Goal: Task Accomplishment & Management: Complete application form

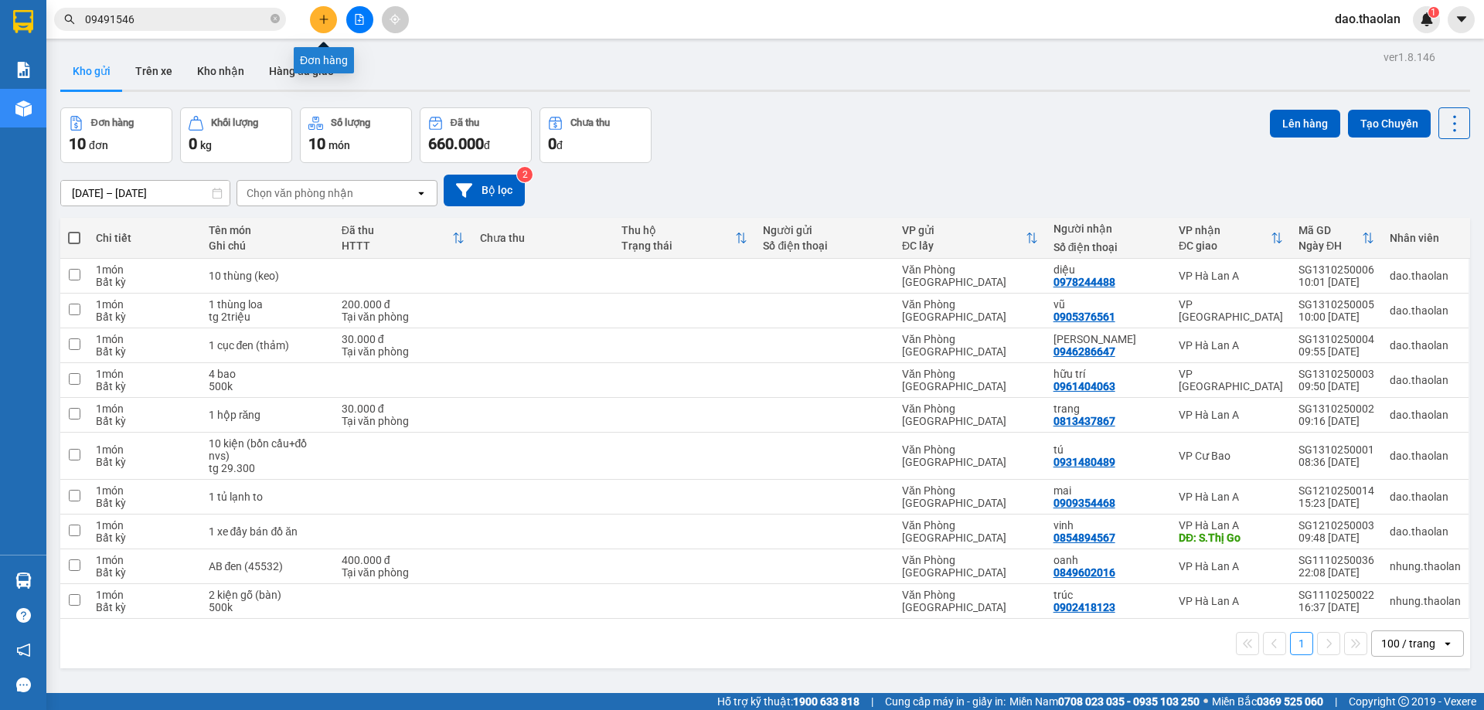
click at [322, 22] on icon "plus" at bounding box center [324, 19] width 11 height 11
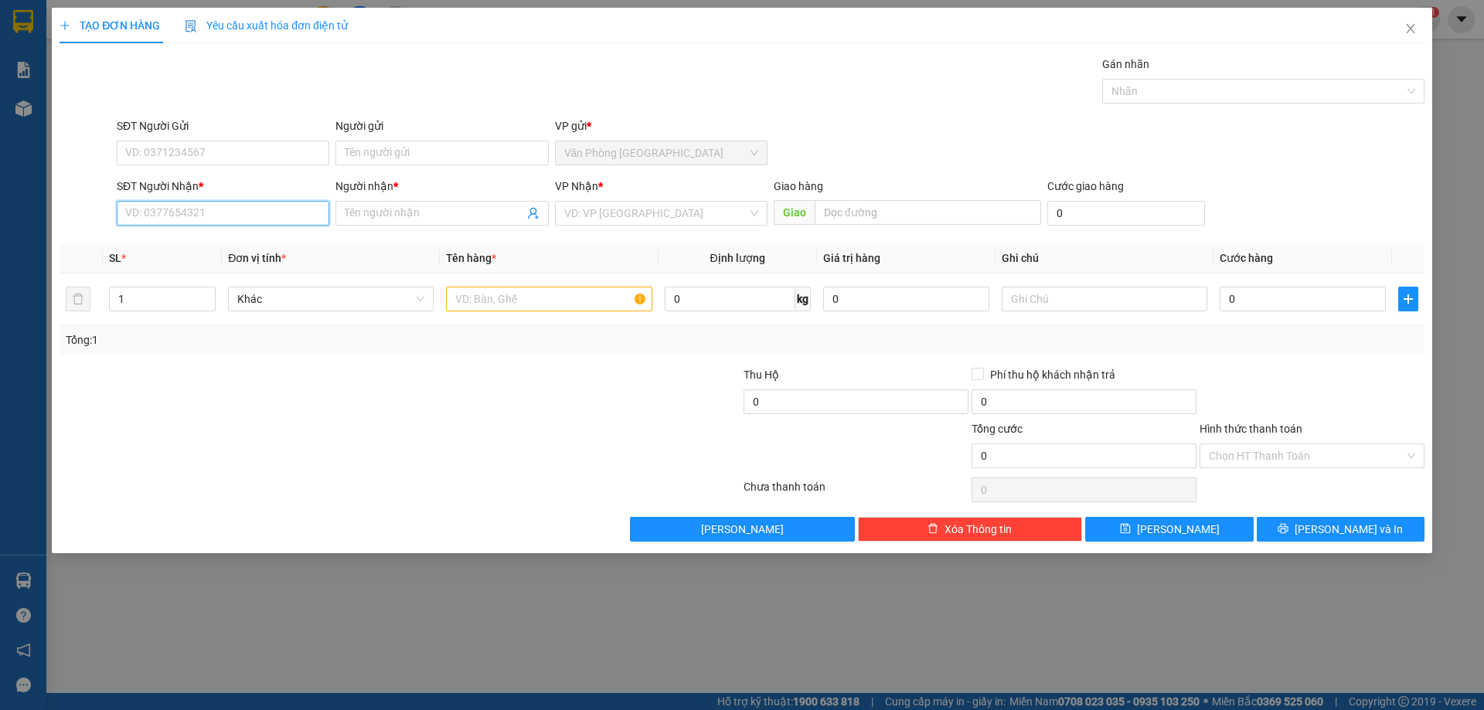
click at [234, 213] on input "SĐT Người Nhận *" at bounding box center [223, 213] width 213 height 25
drag, startPoint x: 192, startPoint y: 234, endPoint x: 202, endPoint y: 239, distance: 11.1
click at [192, 236] on div "0908558118 - c.oanh" at bounding box center [223, 244] width 213 height 25
type input "0908558118"
type input "c.oanh"
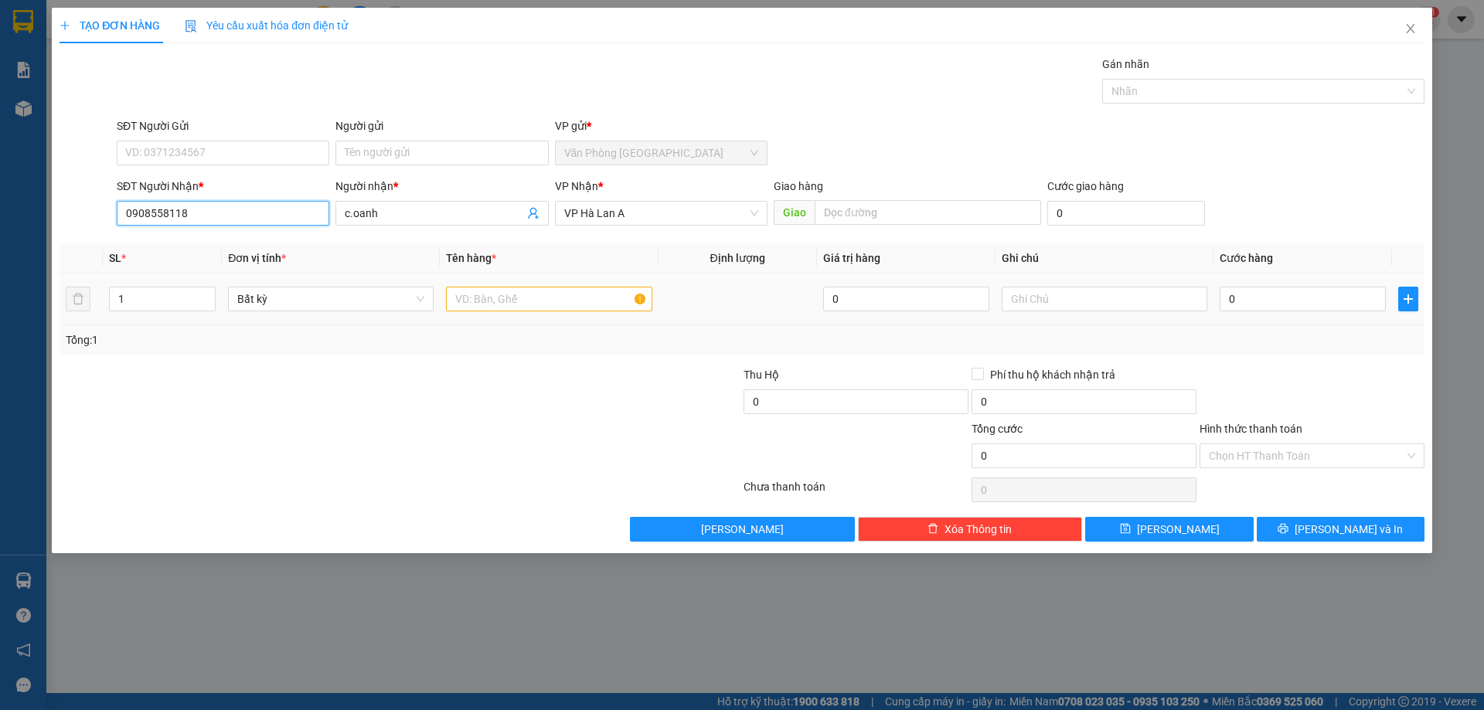
type input "0908558118"
click at [479, 298] on input "text" at bounding box center [549, 299] width 206 height 25
type input "1 bao xanh"
click at [1034, 307] on input "text" at bounding box center [1105, 299] width 206 height 25
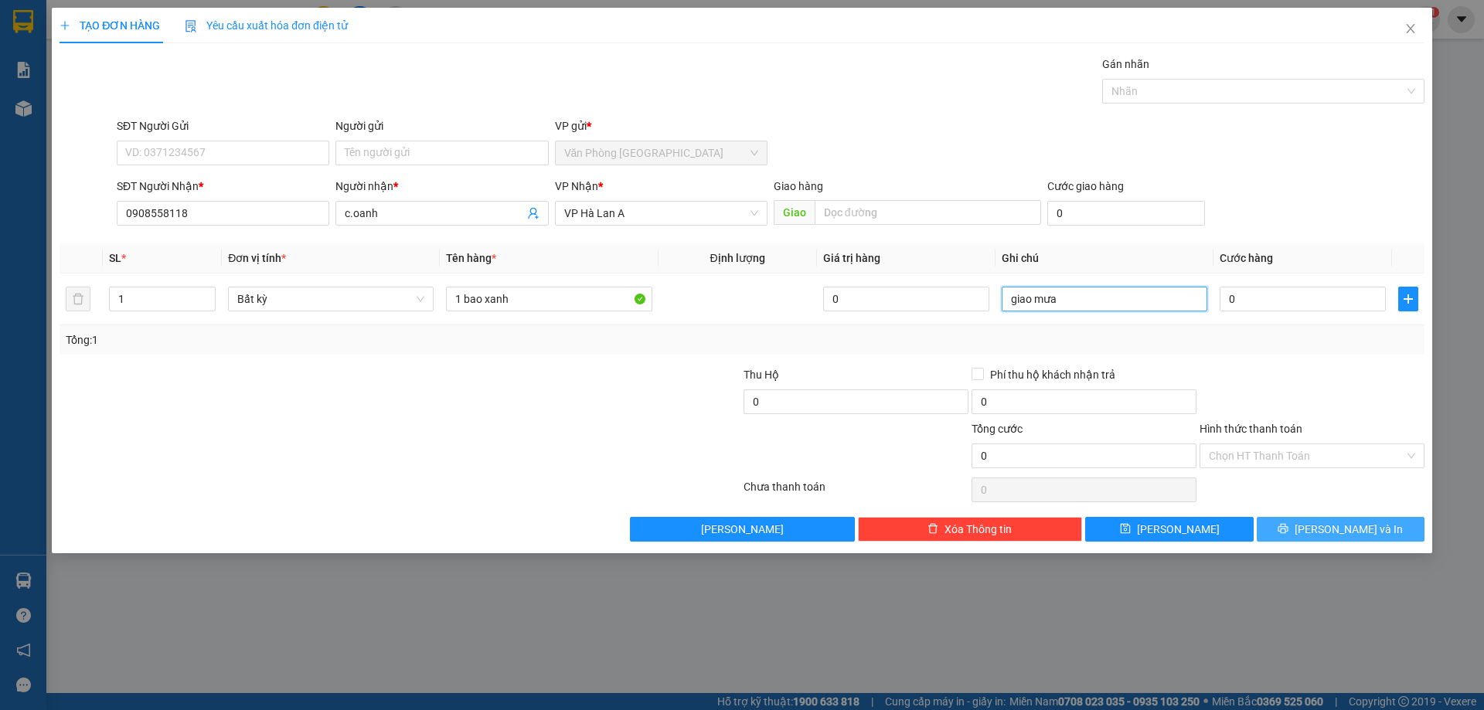
type input "giao mưa"
click at [1329, 517] on button "[PERSON_NAME] và In" at bounding box center [1341, 529] width 168 height 25
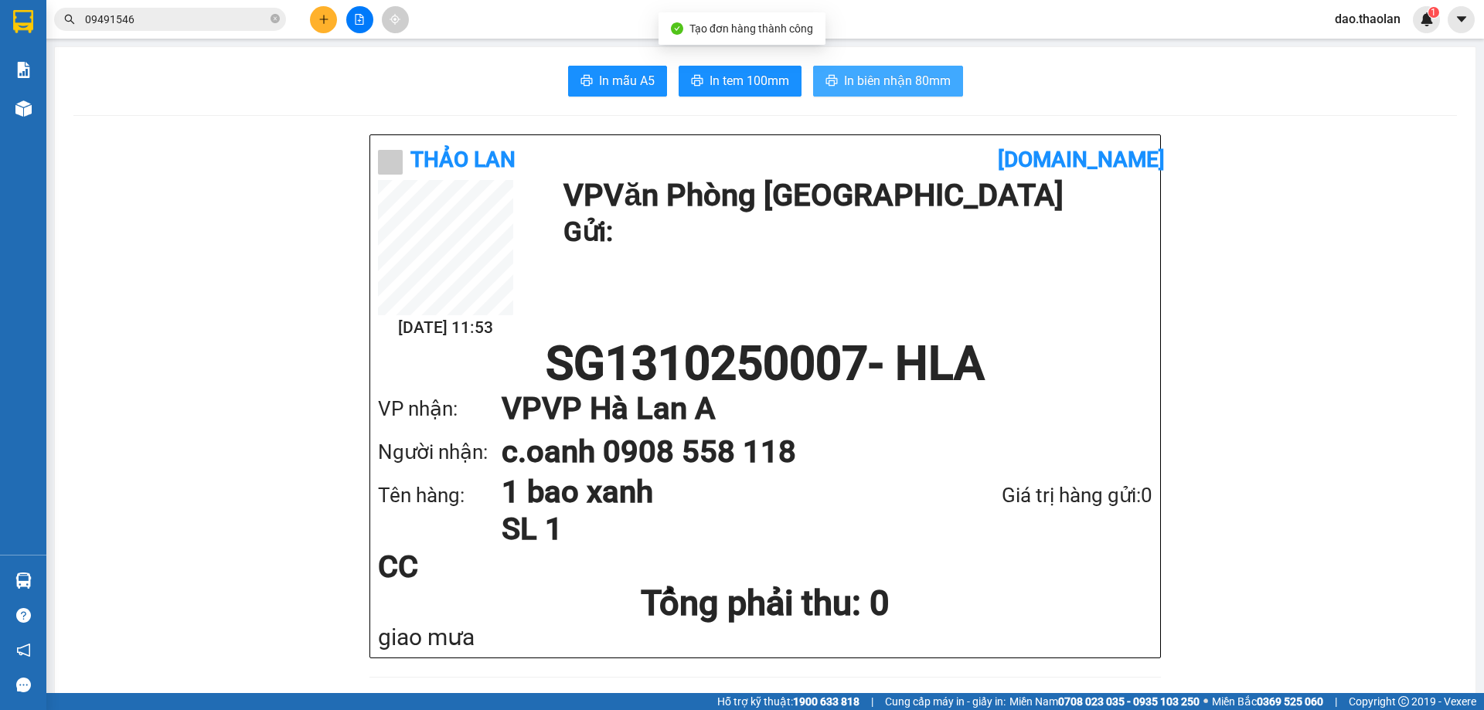
click at [931, 78] on span "In biên nhận 80mm" at bounding box center [897, 80] width 107 height 19
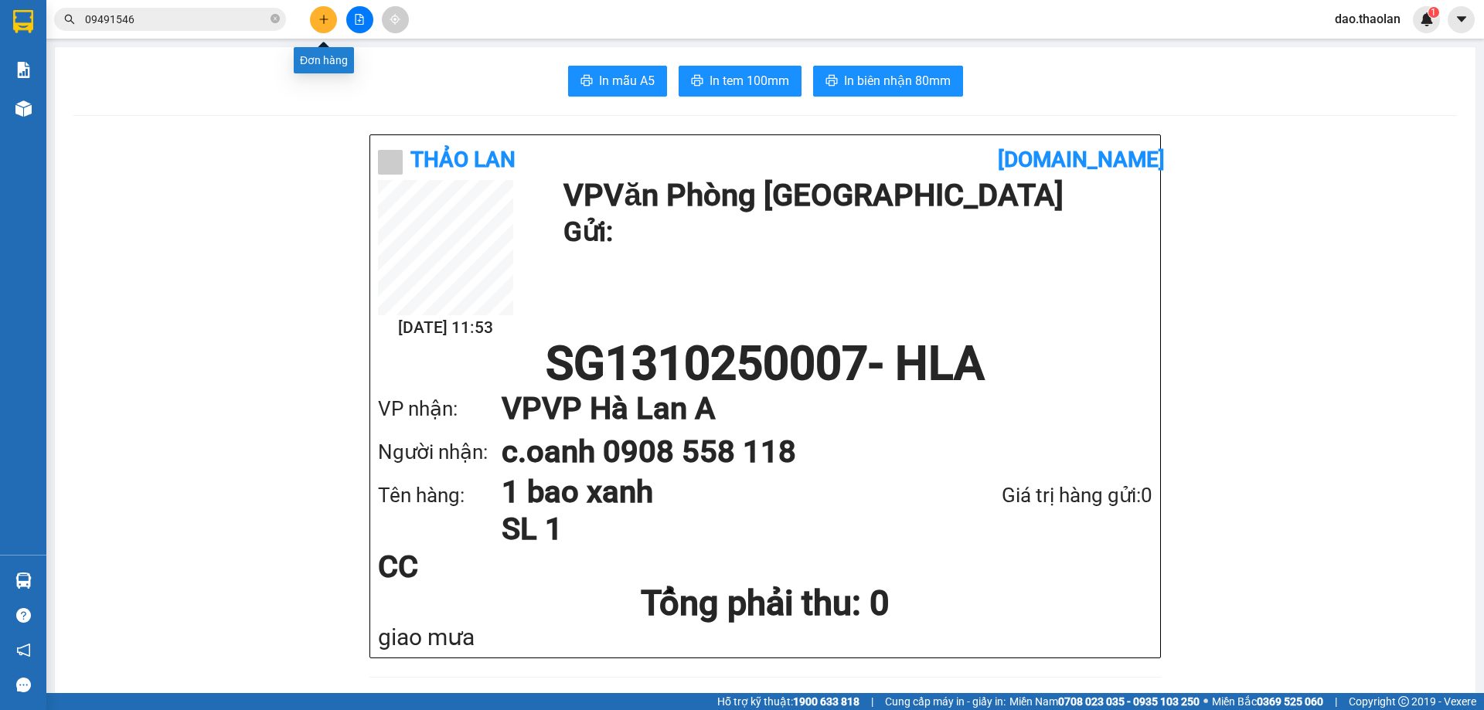
click at [327, 20] on icon "plus" at bounding box center [324, 19] width 11 height 11
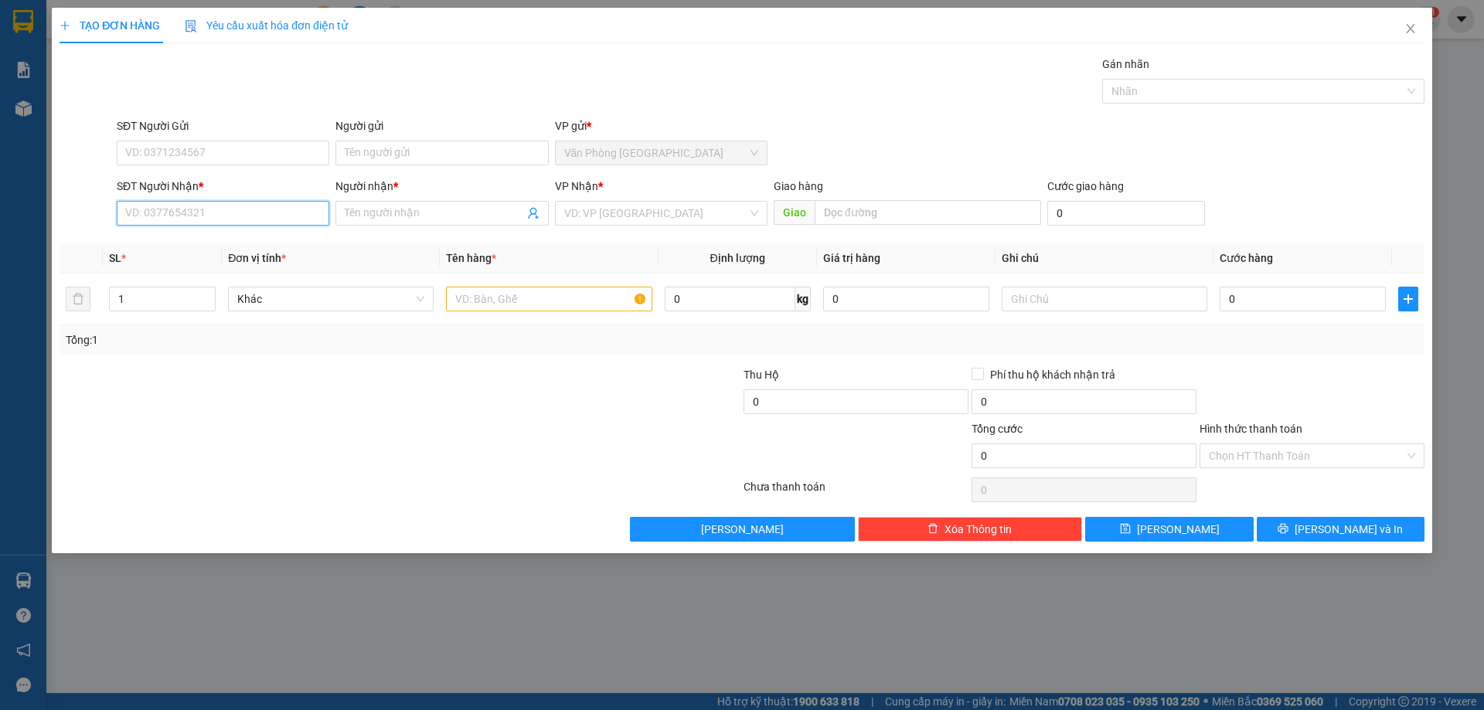
click at [238, 206] on input "SĐT Người Nhận *" at bounding box center [223, 213] width 213 height 25
drag, startPoint x: 220, startPoint y: 247, endPoint x: 335, endPoint y: 245, distance: 115.2
click at [227, 247] on div "0943427776 - hương luận" at bounding box center [223, 244] width 194 height 17
type input "0943427776"
type input "hương luận"
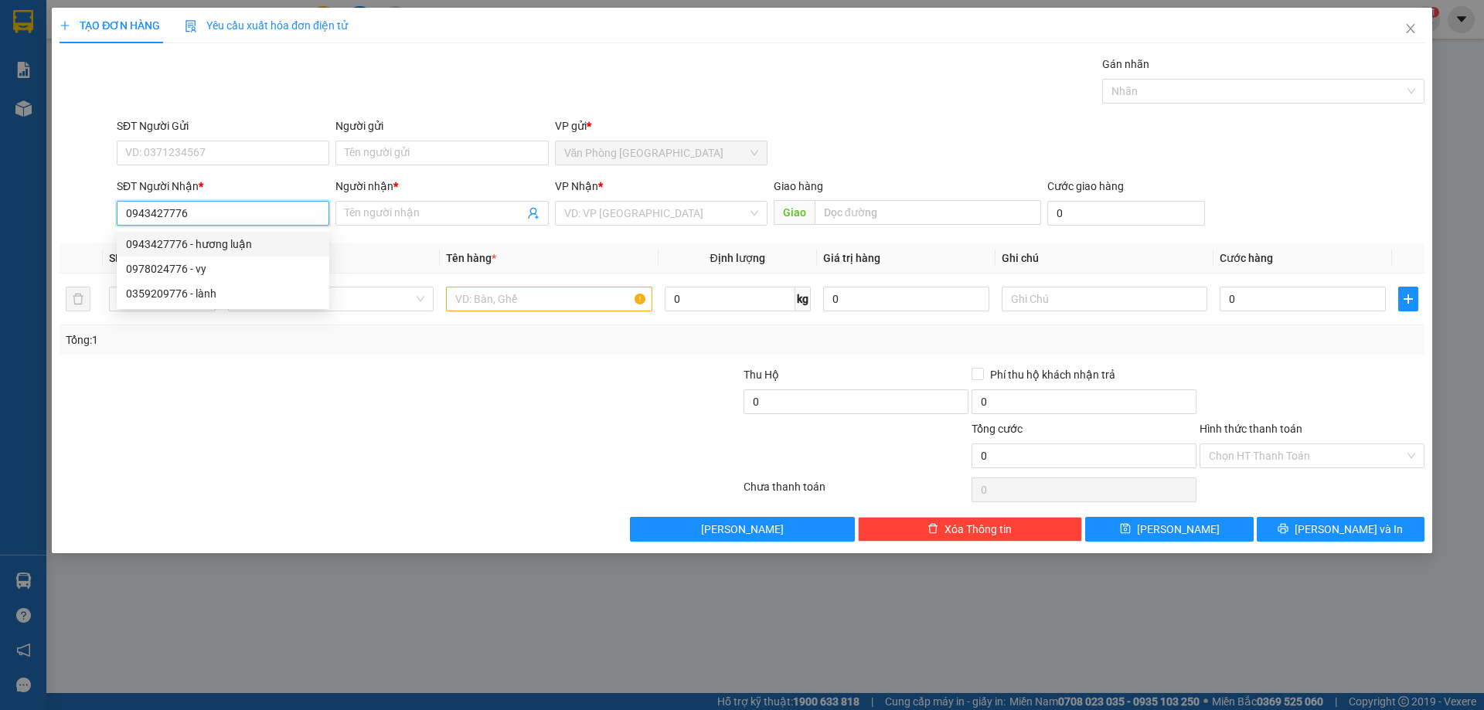
type input "Buôn Hồ"
type input "0943427776"
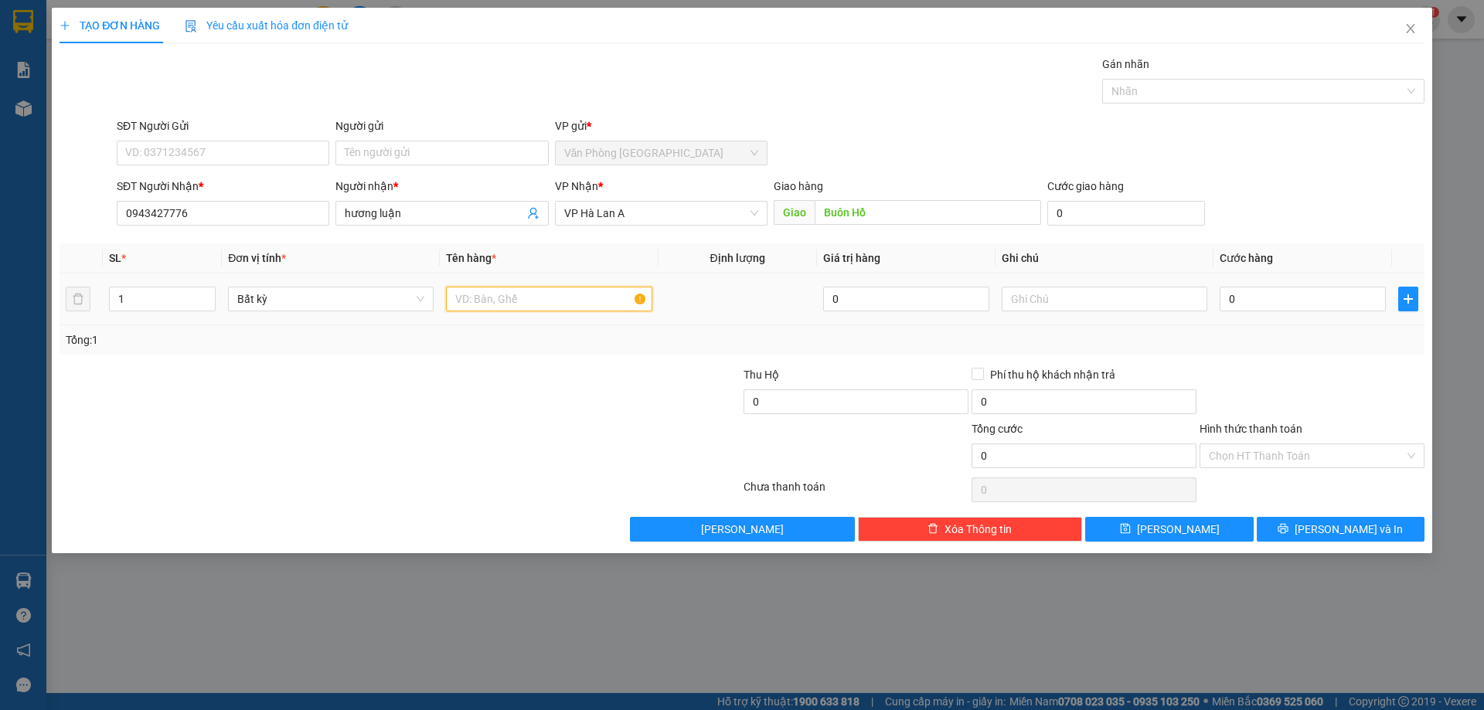
click at [487, 292] on input "text" at bounding box center [549, 299] width 206 height 25
type input "1 bao xanh"
click at [1320, 512] on div "Transit Pickup Surcharge Ids Transit Deliver Surcharge Ids Transit Deliver Surc…" at bounding box center [742, 299] width 1365 height 486
click at [1346, 526] on span "[PERSON_NAME] và In" at bounding box center [1349, 529] width 108 height 17
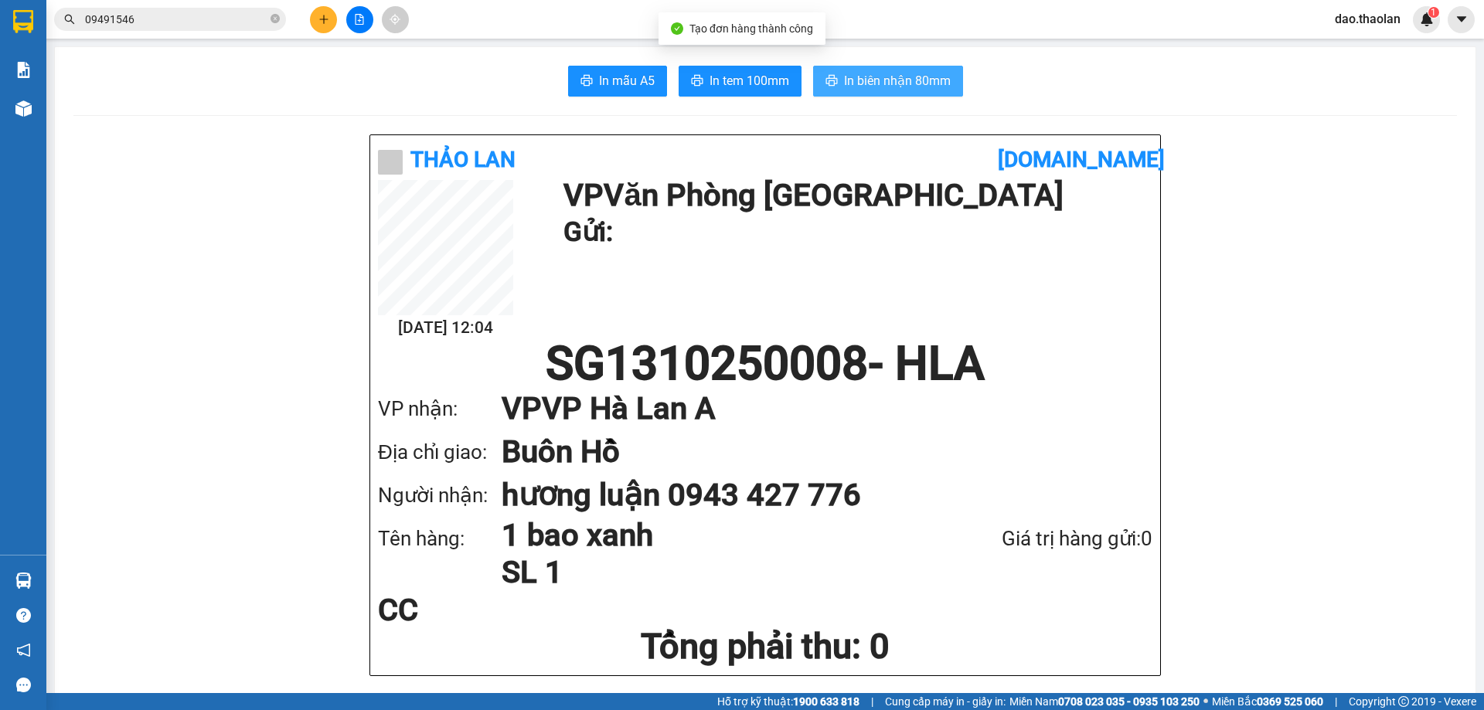
click at [919, 70] on button "In biên nhận 80mm" at bounding box center [888, 81] width 150 height 31
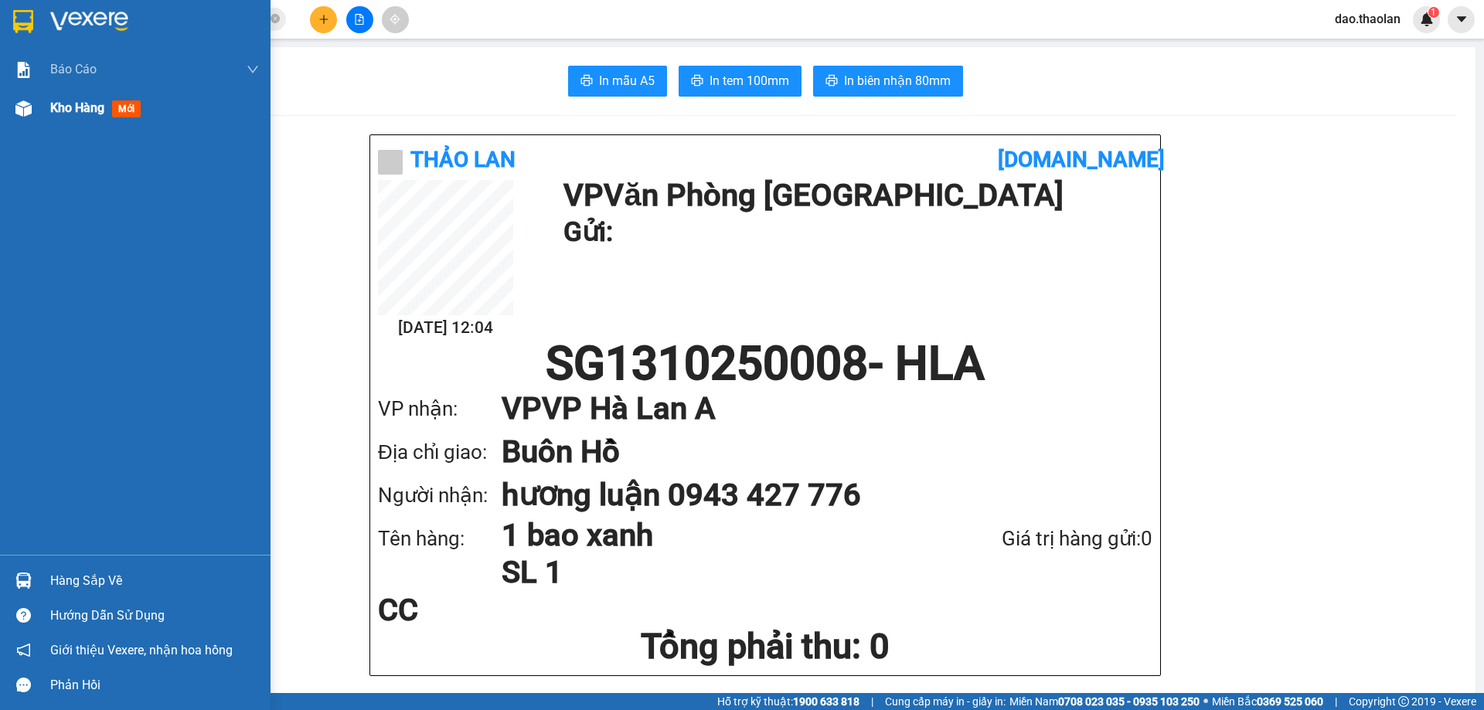
click at [67, 104] on span "Kho hàng" at bounding box center [77, 107] width 54 height 15
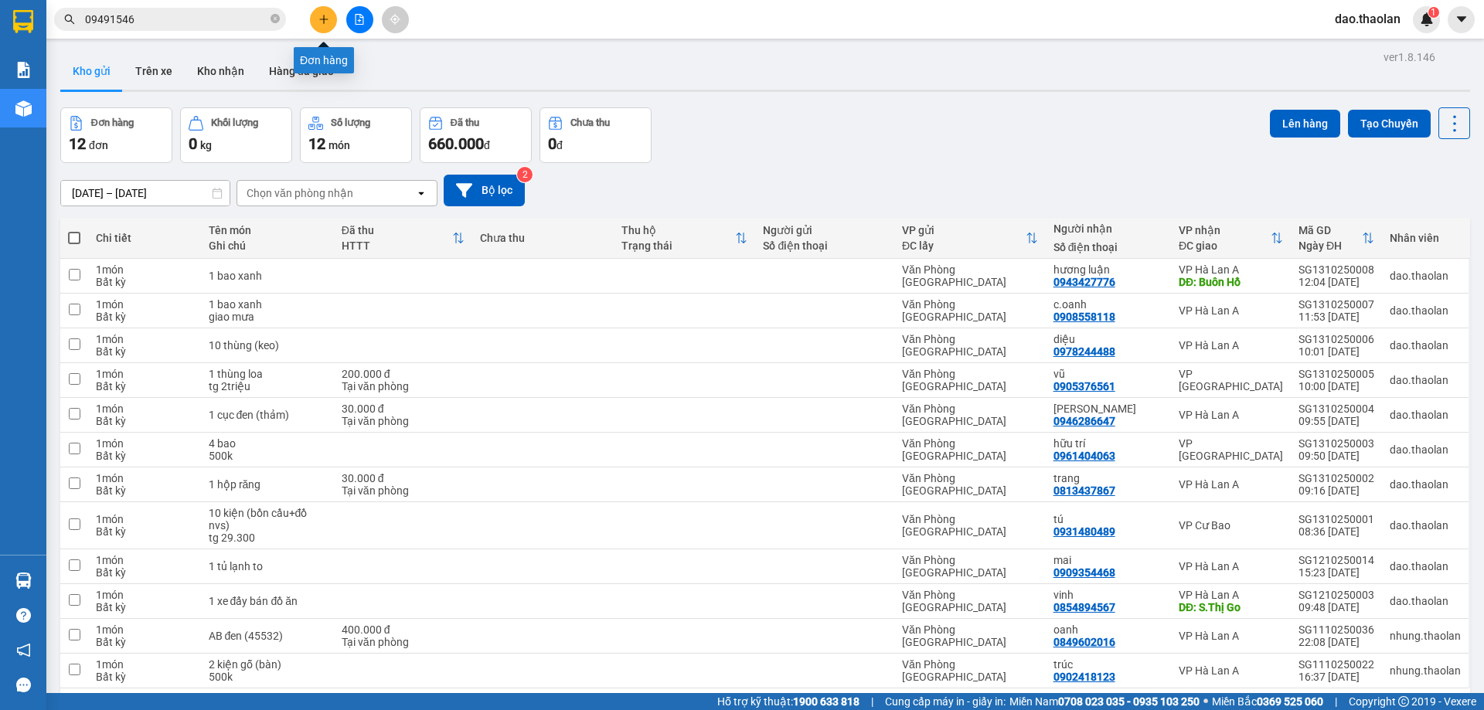
click at [323, 19] on icon "plus" at bounding box center [324, 19] width 11 height 11
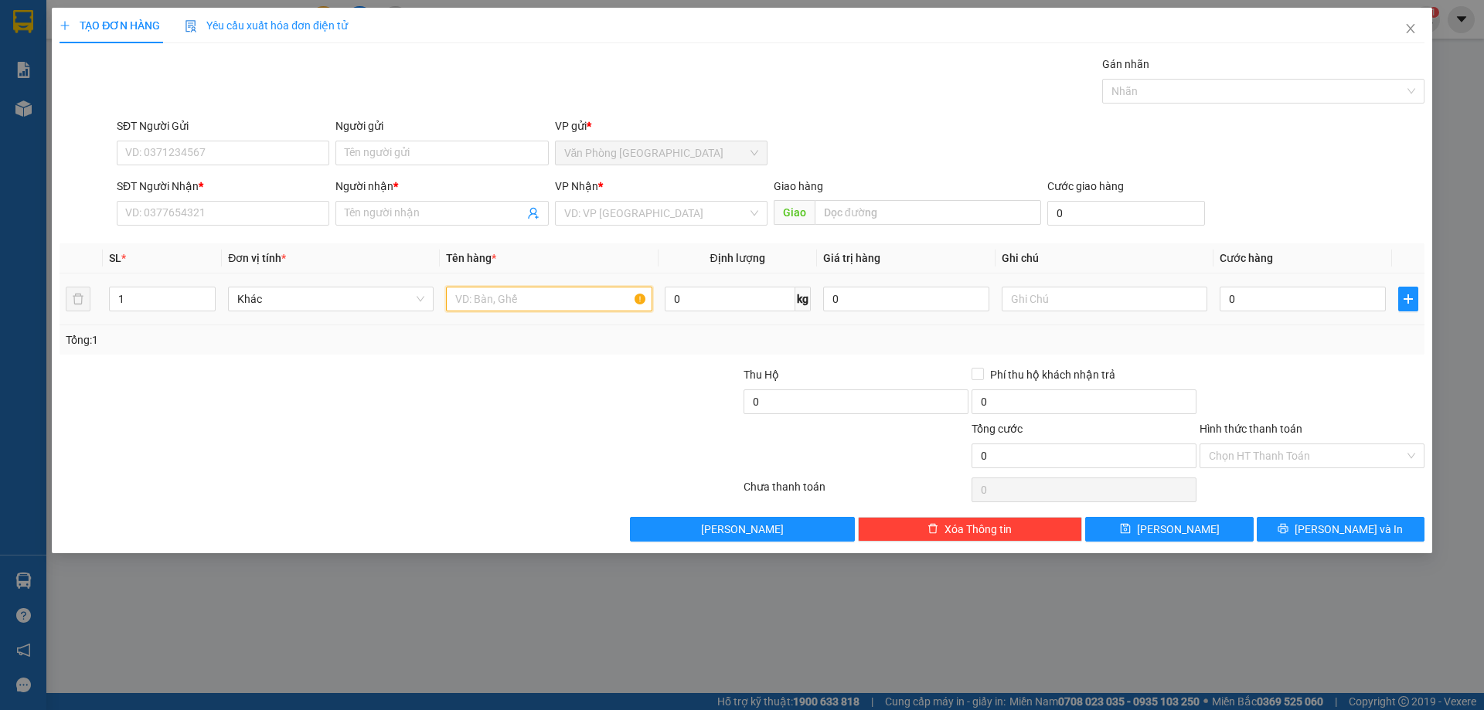
click at [536, 298] on input "text" at bounding box center [549, 299] width 206 height 25
type input "2 bao (vải)"
click at [309, 207] on input "SĐT Người Nhận *" at bounding box center [223, 213] width 213 height 25
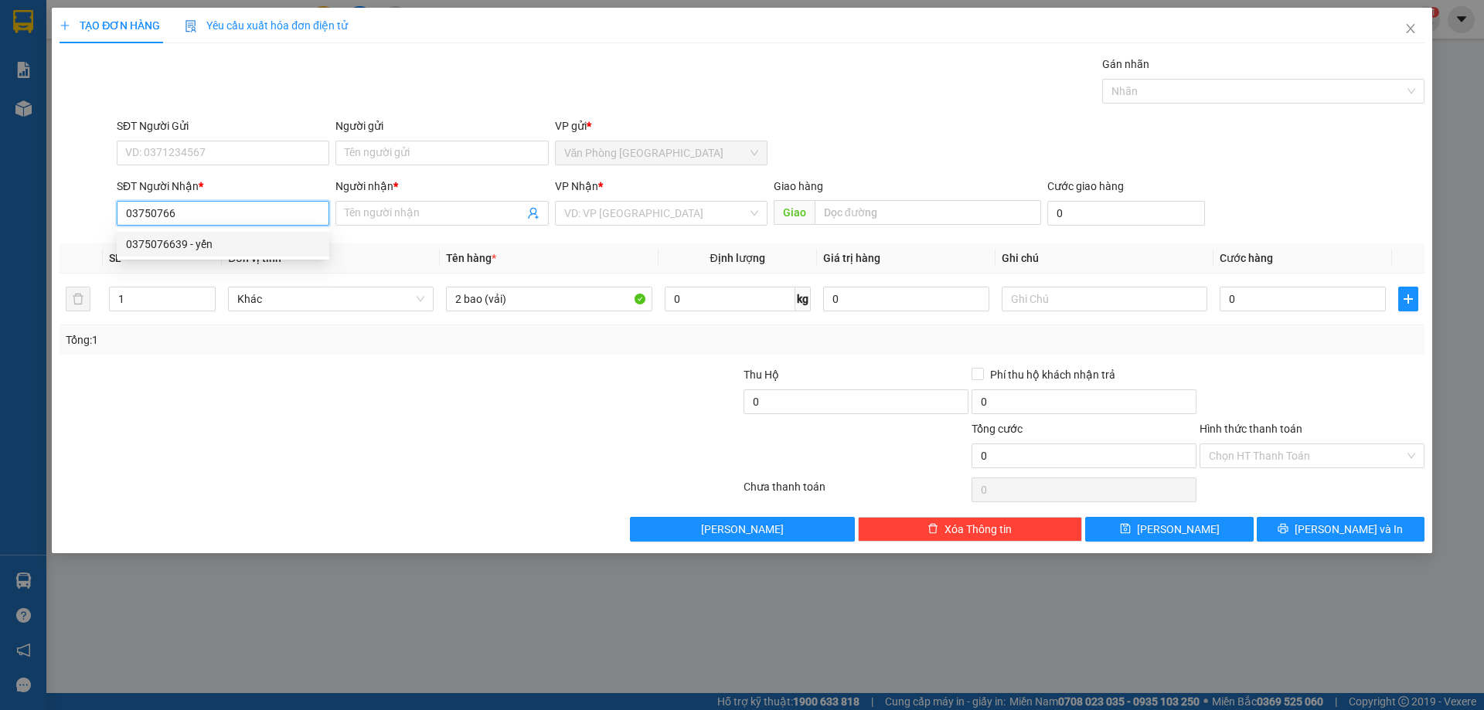
drag, startPoint x: 210, startPoint y: 241, endPoint x: 789, endPoint y: 329, distance: 584.9
click at [220, 241] on div "0375076639 - yến" at bounding box center [223, 244] width 194 height 17
type input "0375076639"
type input "yến"
type input "0375076639"
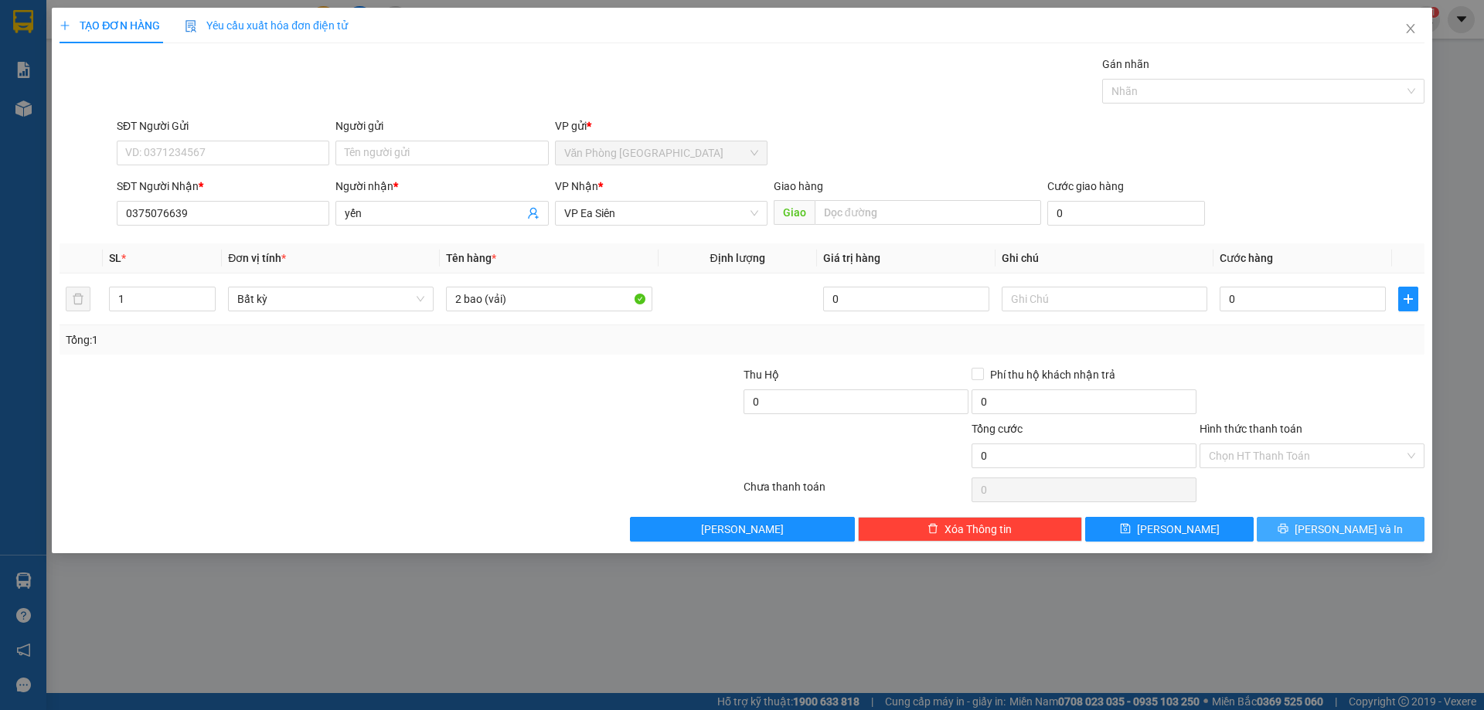
drag, startPoint x: 1395, startPoint y: 533, endPoint x: 1354, endPoint y: 663, distance: 136.9
click at [1354, 665] on div "TẠO ĐƠN HÀNG Yêu cầu xuất hóa đơn điện tử Transit Pickup Surcharge Ids Transit …" at bounding box center [742, 355] width 1484 height 710
click at [1371, 533] on span "[PERSON_NAME] và In" at bounding box center [1349, 529] width 108 height 17
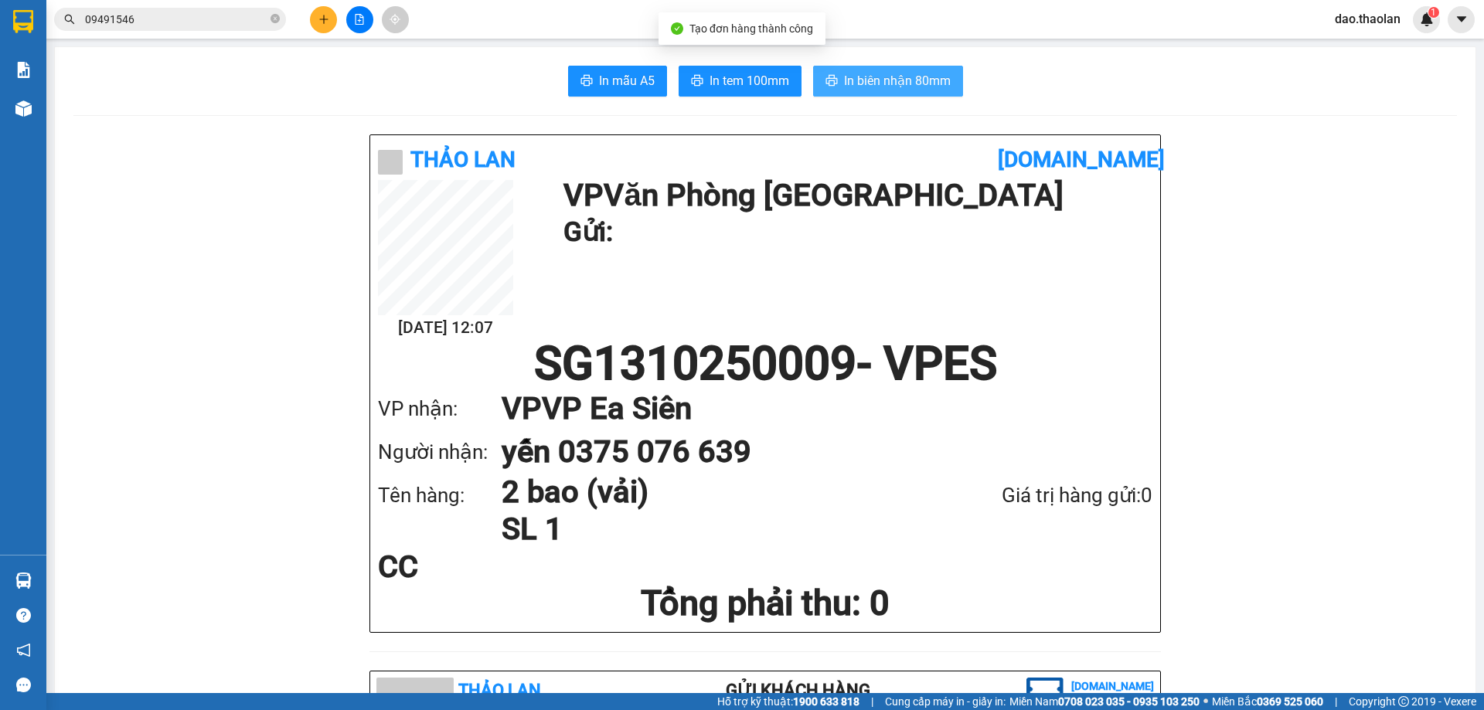
click at [911, 70] on button "In biên nhận 80mm" at bounding box center [888, 81] width 150 height 31
click at [321, 18] on icon "plus" at bounding box center [324, 19] width 11 height 11
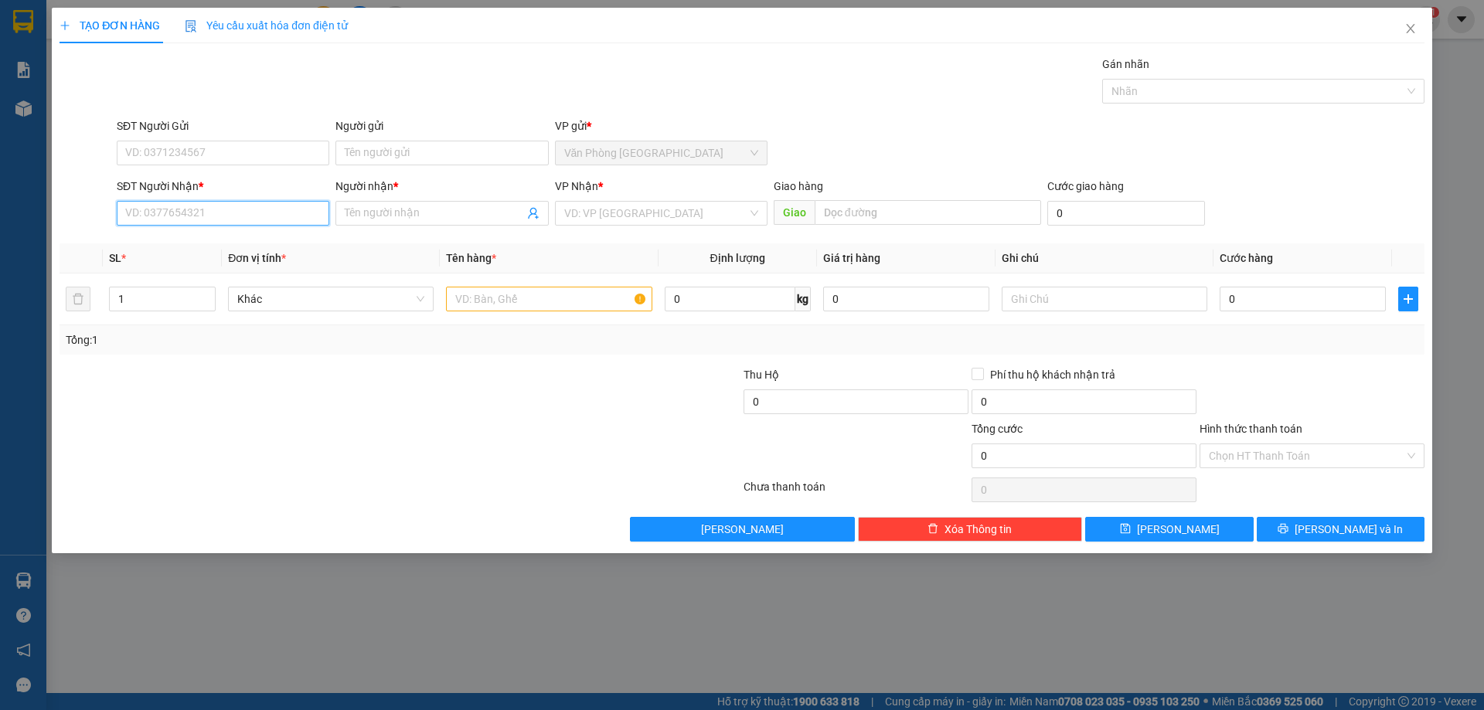
click at [263, 210] on input "SĐT Người Nhận *" at bounding box center [223, 213] width 213 height 25
drag, startPoint x: 1428, startPoint y: 36, endPoint x: 1275, endPoint y: 32, distance: 153.1
click at [1427, 35] on span "Close" at bounding box center [1410, 29] width 43 height 43
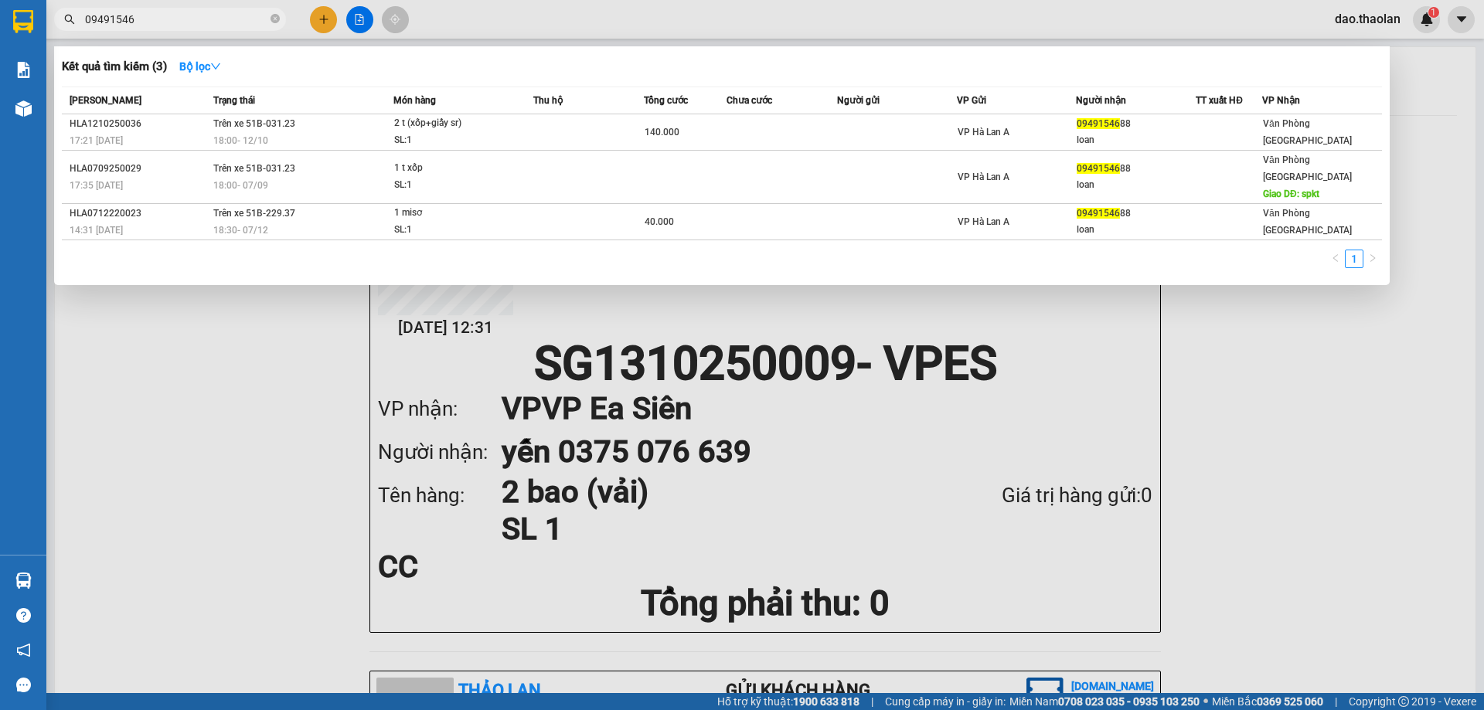
drag, startPoint x: 155, startPoint y: 18, endPoint x: 17, endPoint y: -27, distance: 144.7
click at [17, 0] on html "Kết quả tìm kiếm ( 3 ) Bộ lọc Mã ĐH Trạng thái Món hàng Thu hộ Tổng cước Chưa c…" at bounding box center [742, 355] width 1484 height 710
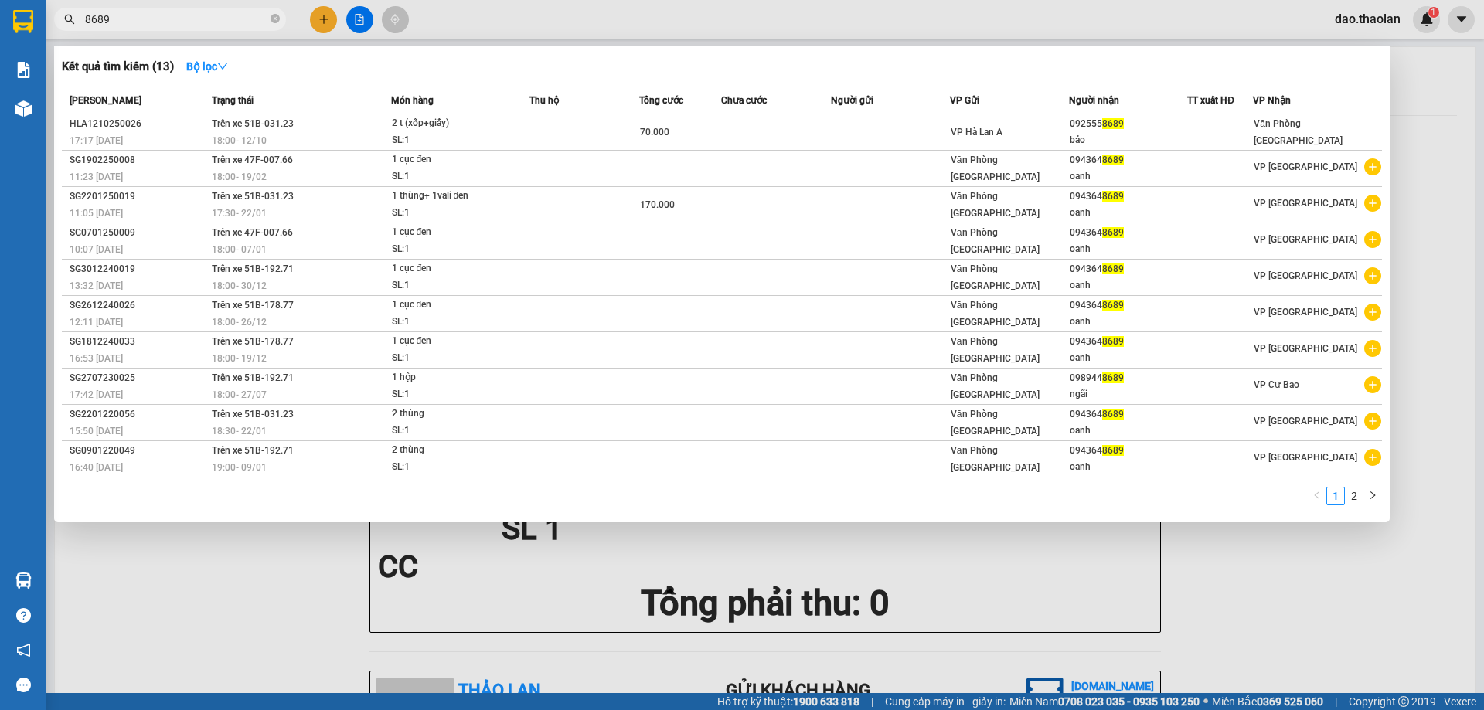
type input "8689"
click at [996, 29] on div at bounding box center [742, 355] width 1484 height 710
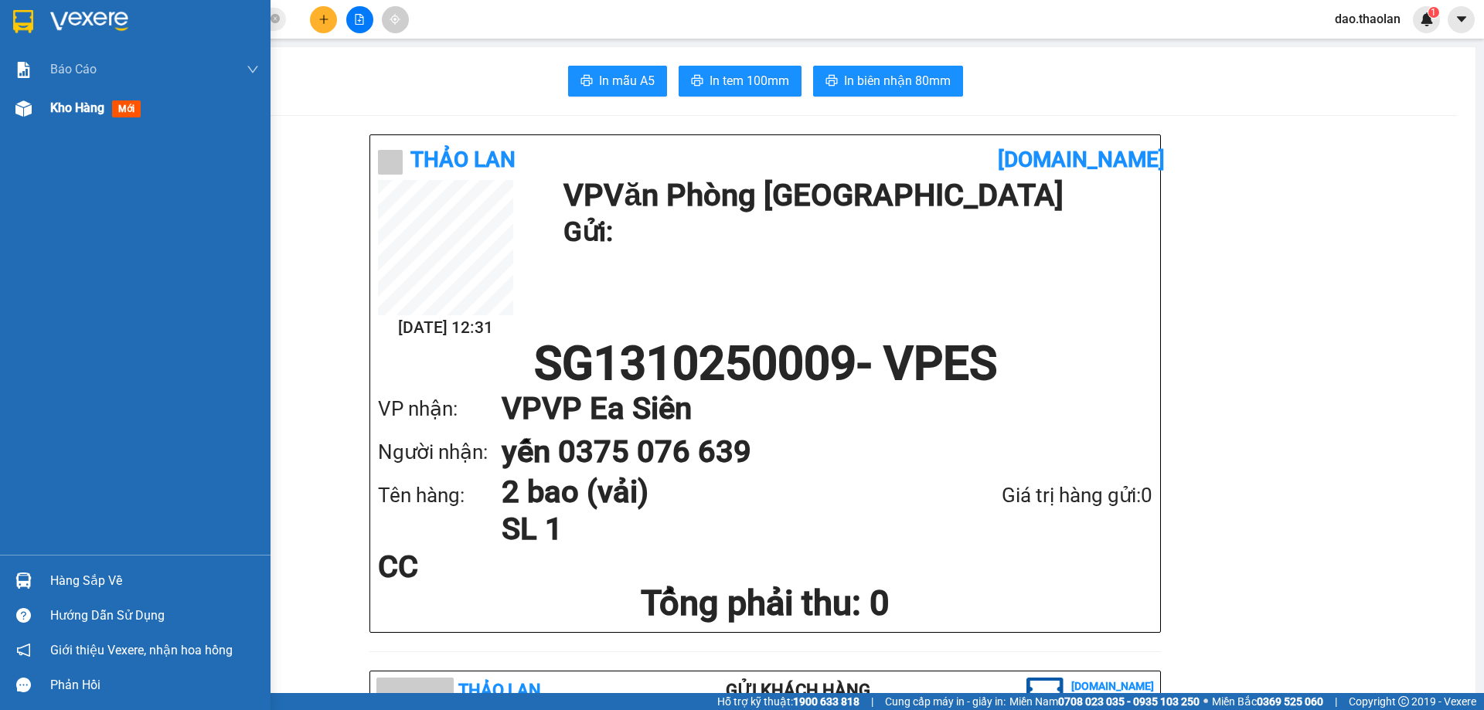
click at [79, 108] on span "Kho hàng" at bounding box center [77, 107] width 54 height 15
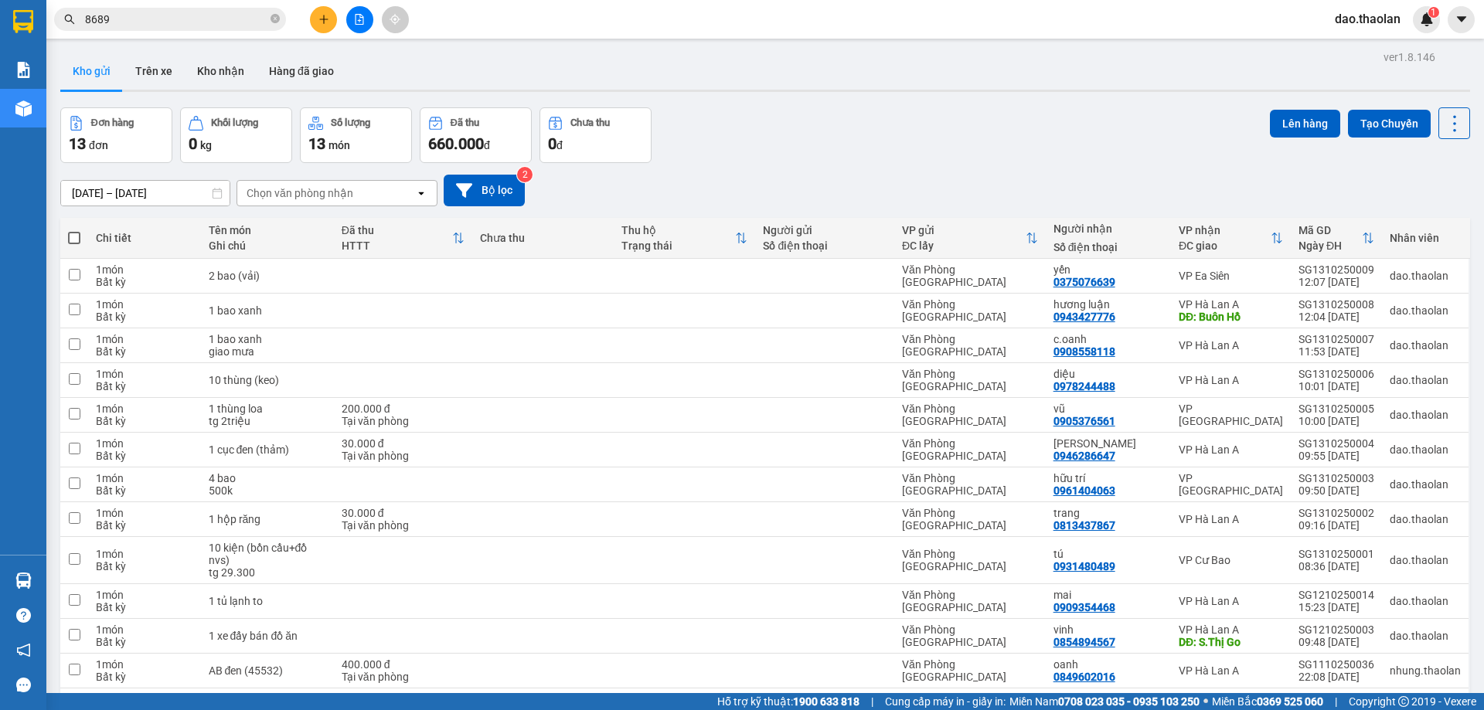
click at [329, 17] on button at bounding box center [323, 19] width 27 height 27
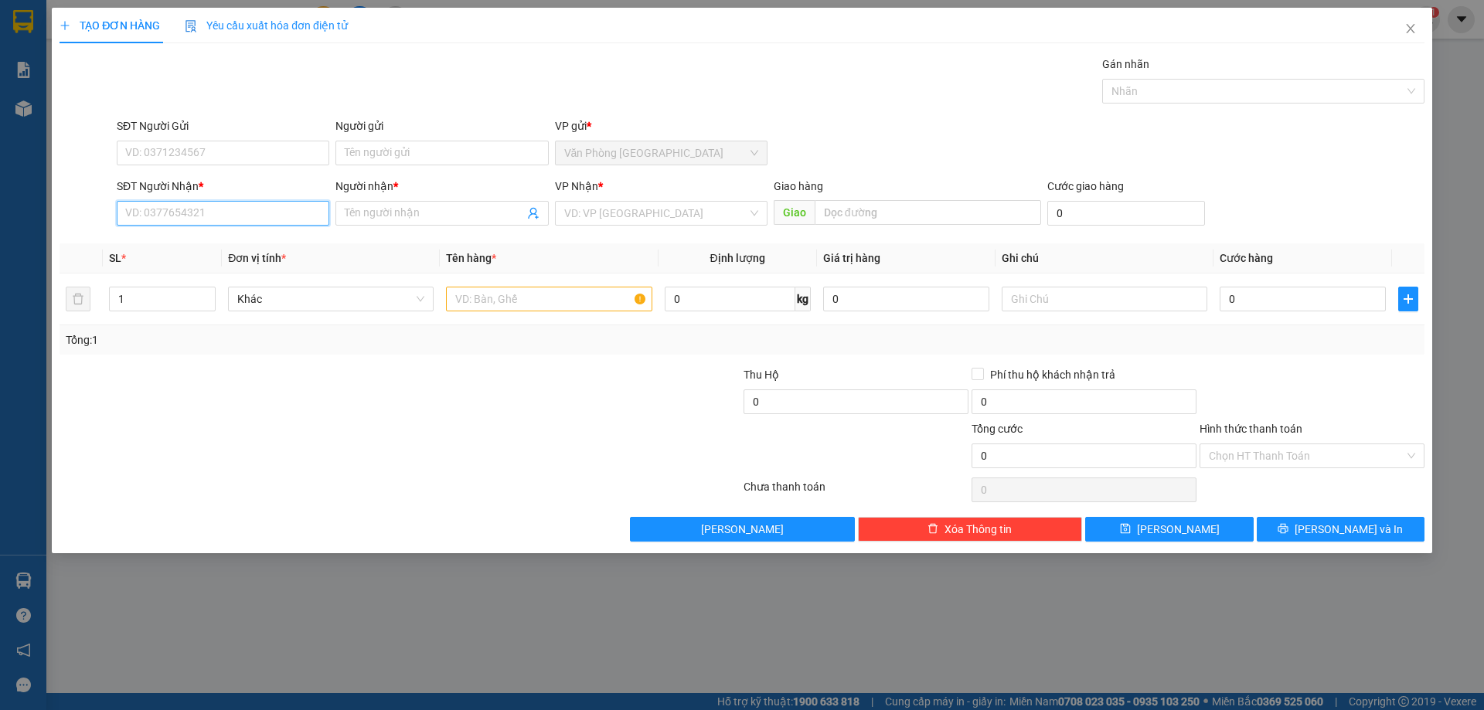
click at [227, 214] on input "SĐT Người Nhận *" at bounding box center [223, 213] width 213 height 25
drag, startPoint x: 250, startPoint y: 238, endPoint x: 316, endPoint y: 257, distance: 69.0
click at [251, 239] on div "0888703477 - ngân" at bounding box center [223, 244] width 194 height 17
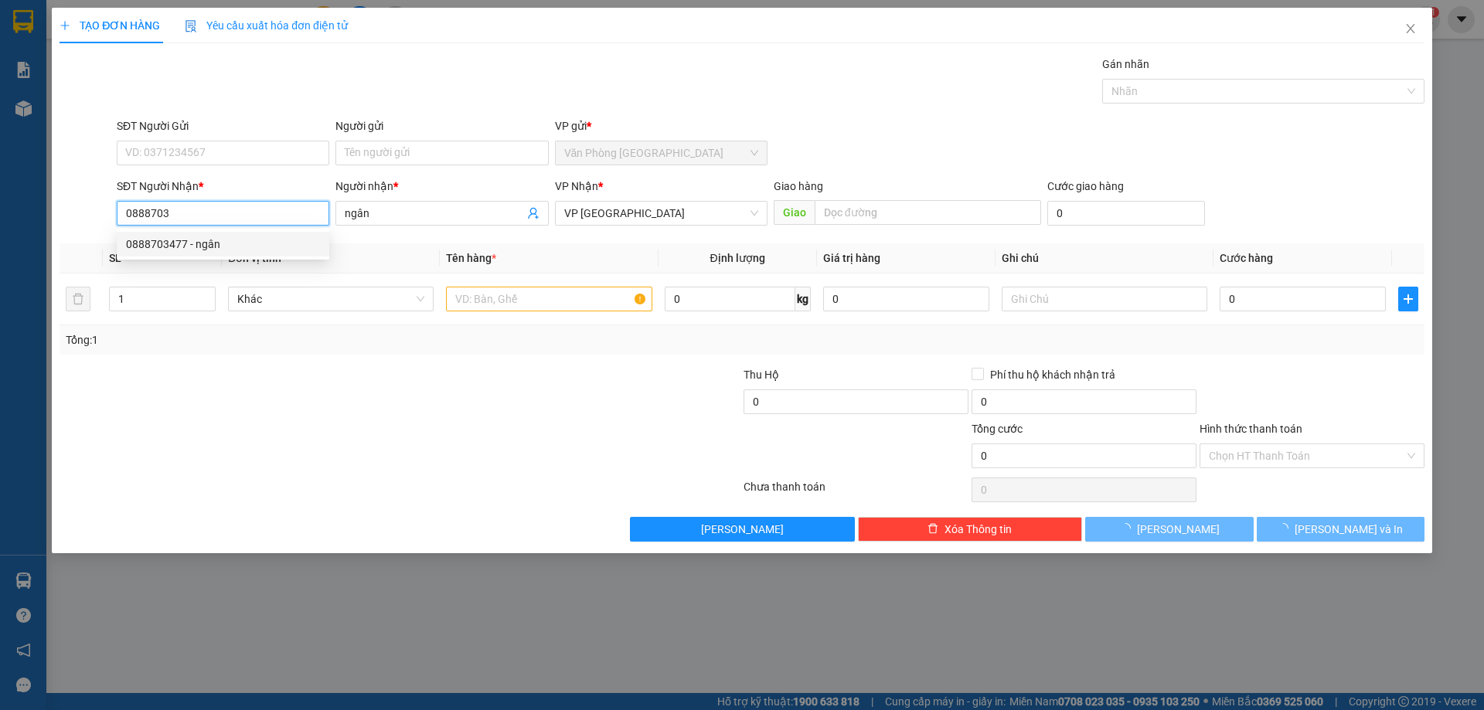
type input "0888703477"
type input "ngân"
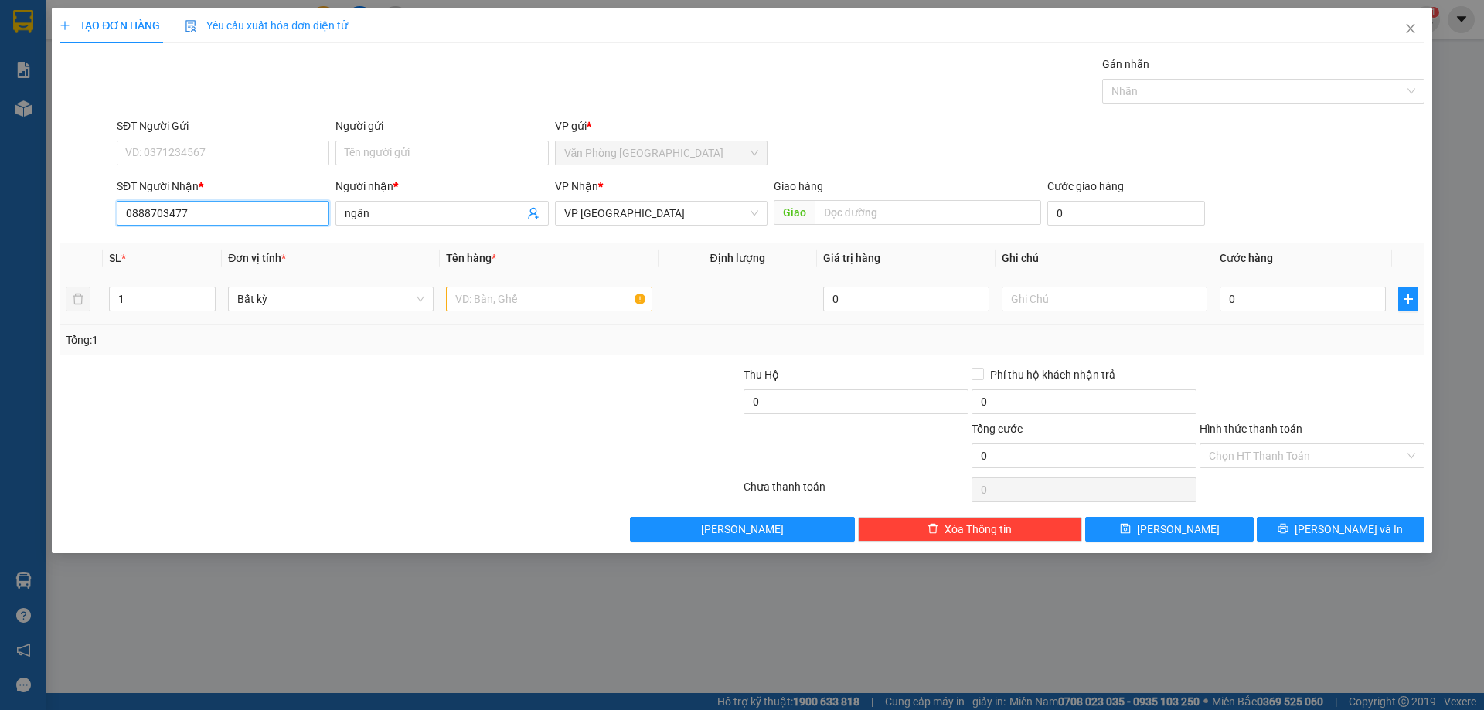
type input "0888703477"
click at [490, 305] on input "text" at bounding box center [549, 299] width 206 height 25
type input "1 hộp (d.sạc+ốp)"
click at [1032, 301] on input "text" at bounding box center [1105, 299] width 206 height 25
type input "tg 500k"
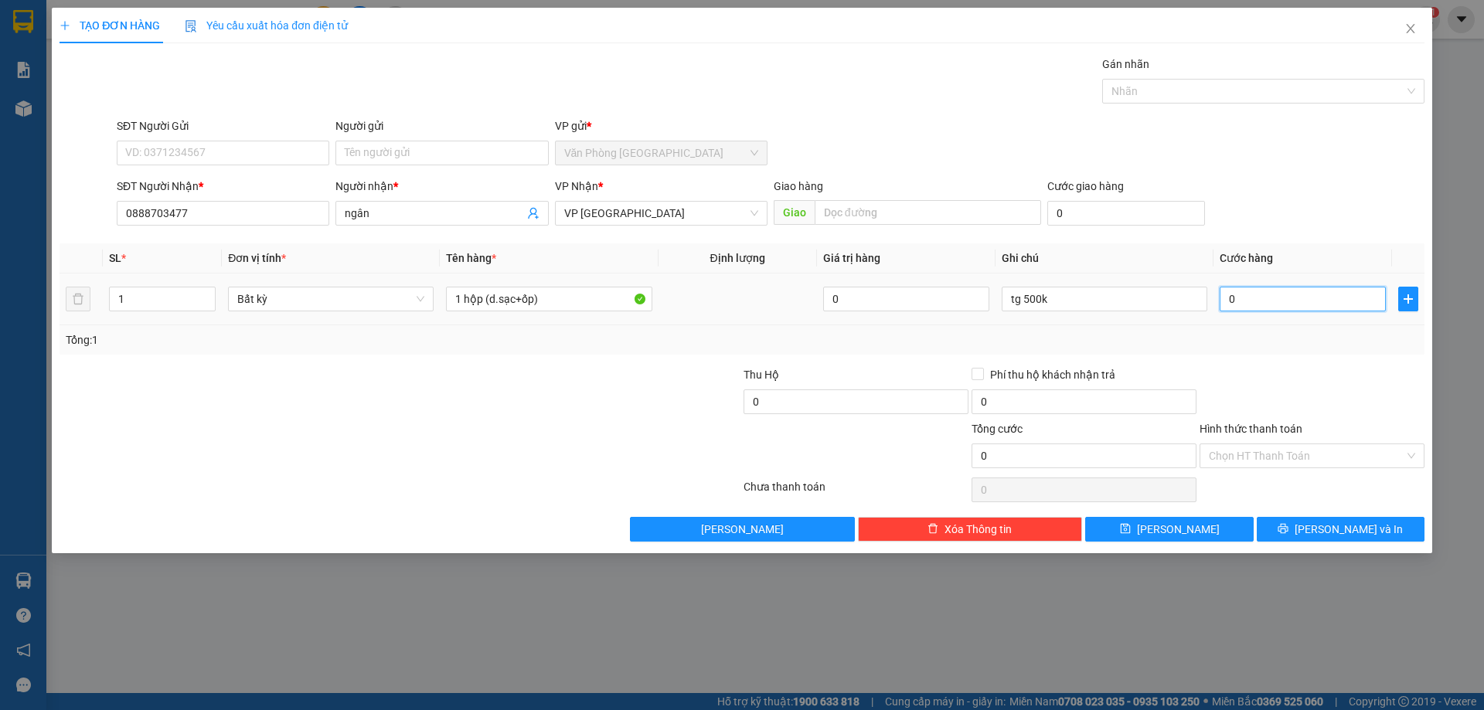
click at [1263, 296] on input "0" at bounding box center [1303, 299] width 166 height 25
type input "3"
type input "30"
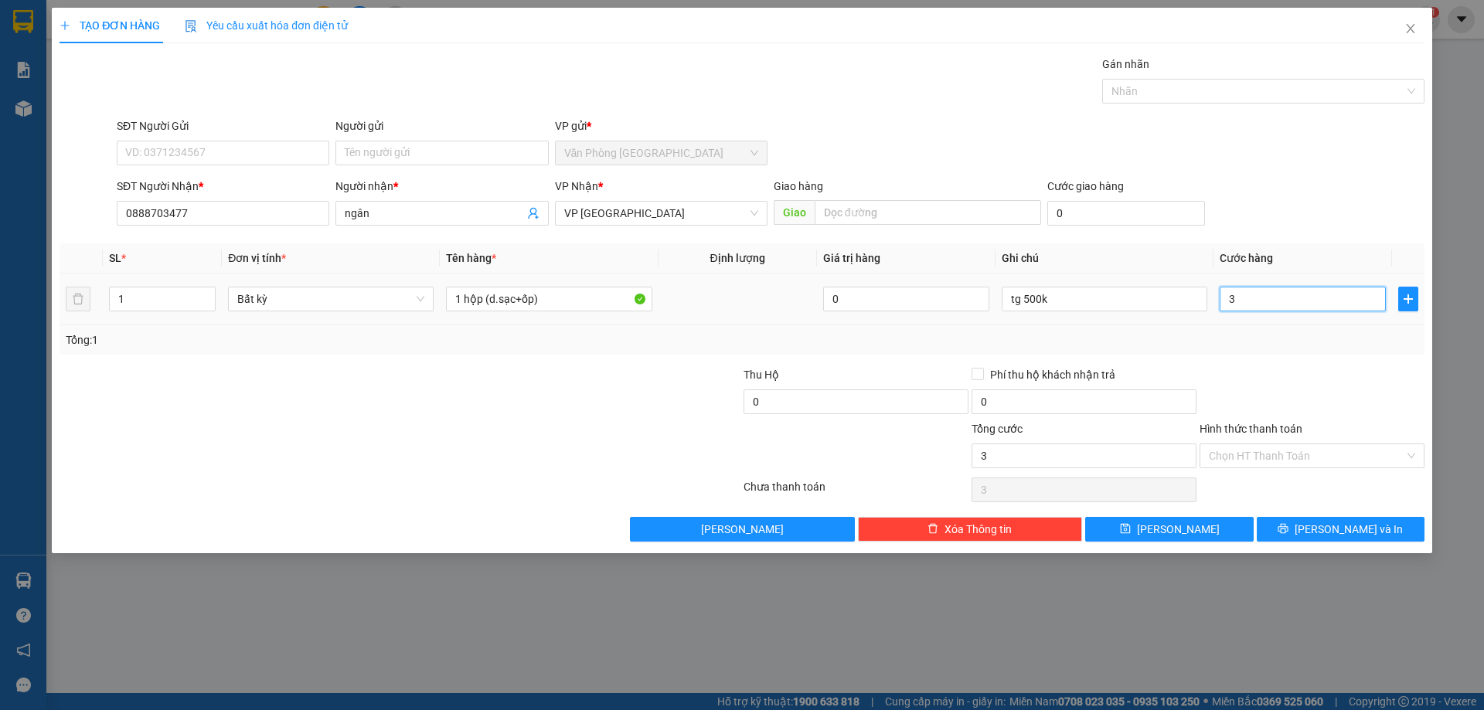
type input "30"
type input "30.000"
drag, startPoint x: 1232, startPoint y: 449, endPoint x: 1237, endPoint y: 482, distance: 32.8
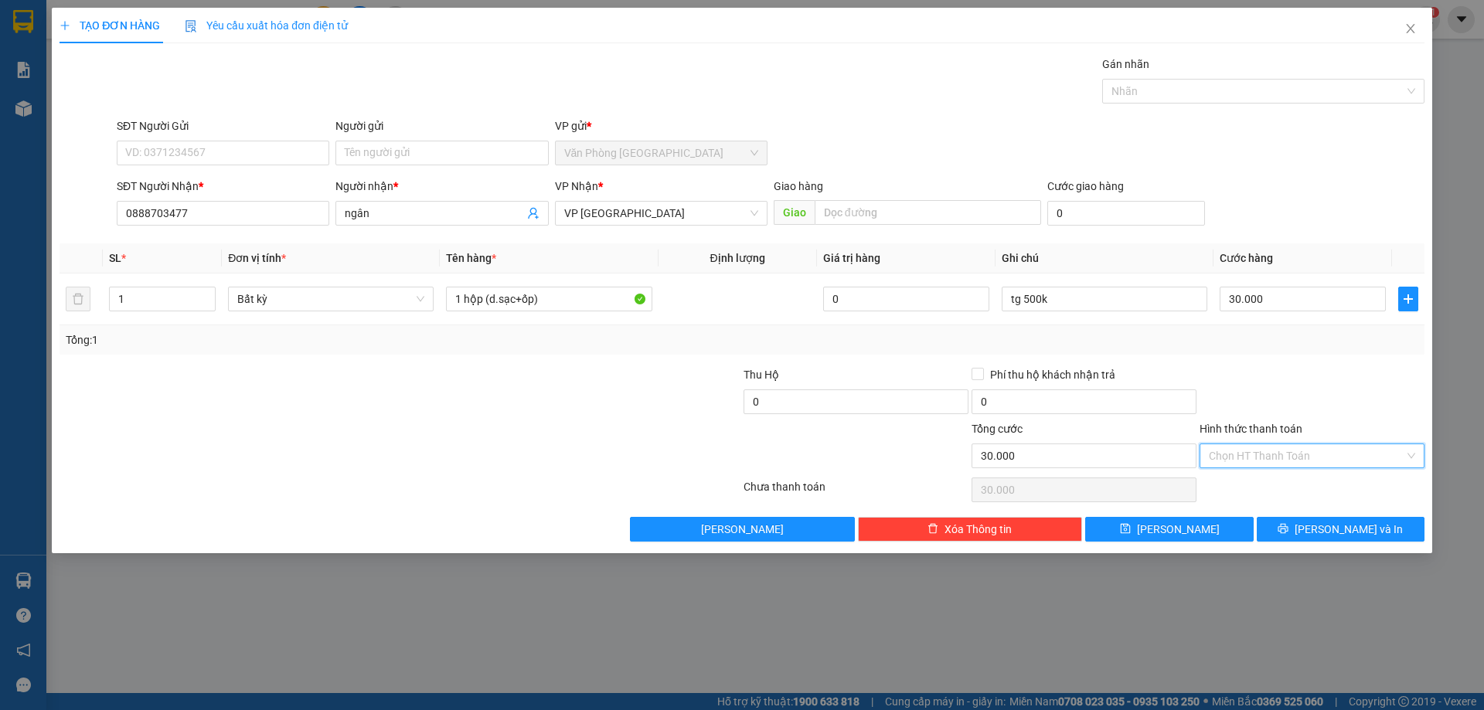
click at [1235, 456] on input "Hình thức thanh toán" at bounding box center [1307, 456] width 196 height 23
click at [1240, 496] on div "Tại văn phòng" at bounding box center [1312, 487] width 225 height 25
type input "0"
click at [1230, 540] on button "[PERSON_NAME]" at bounding box center [1169, 529] width 168 height 25
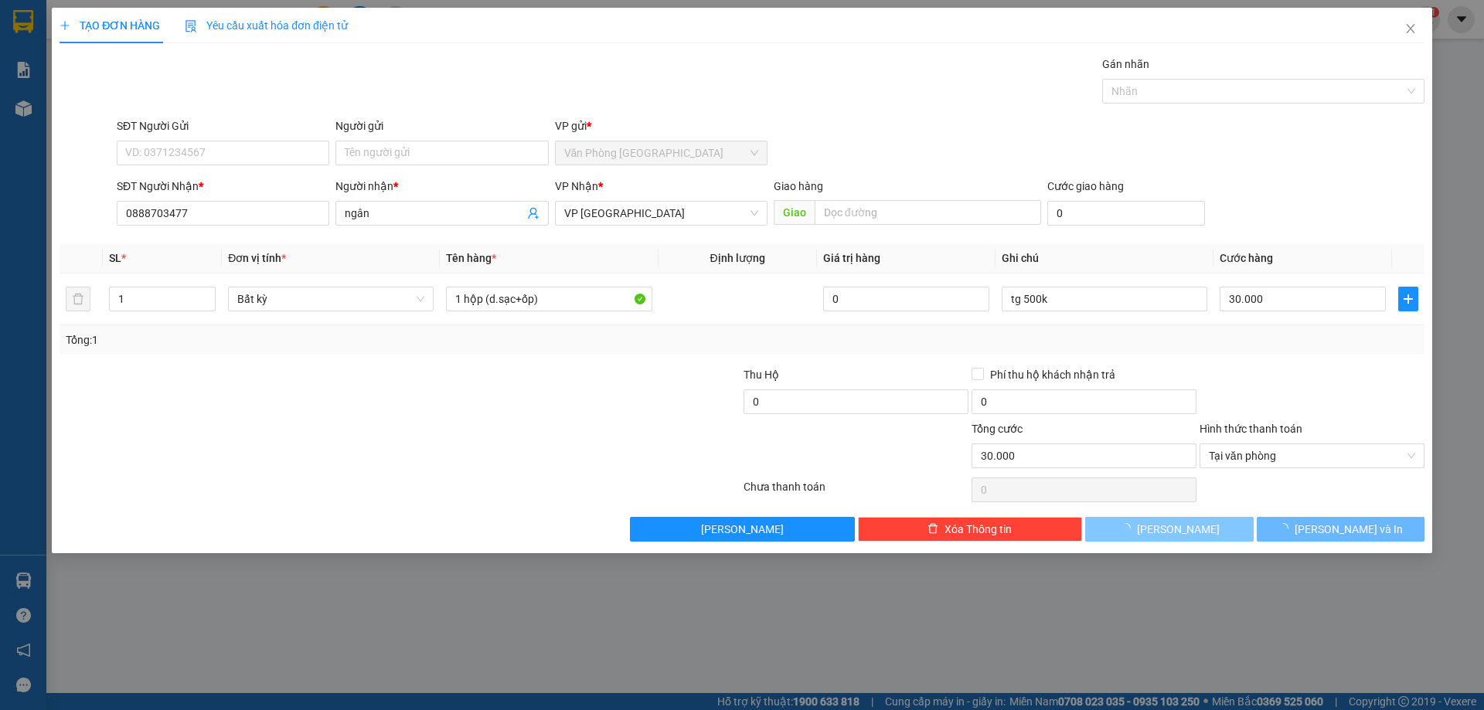
type input "0"
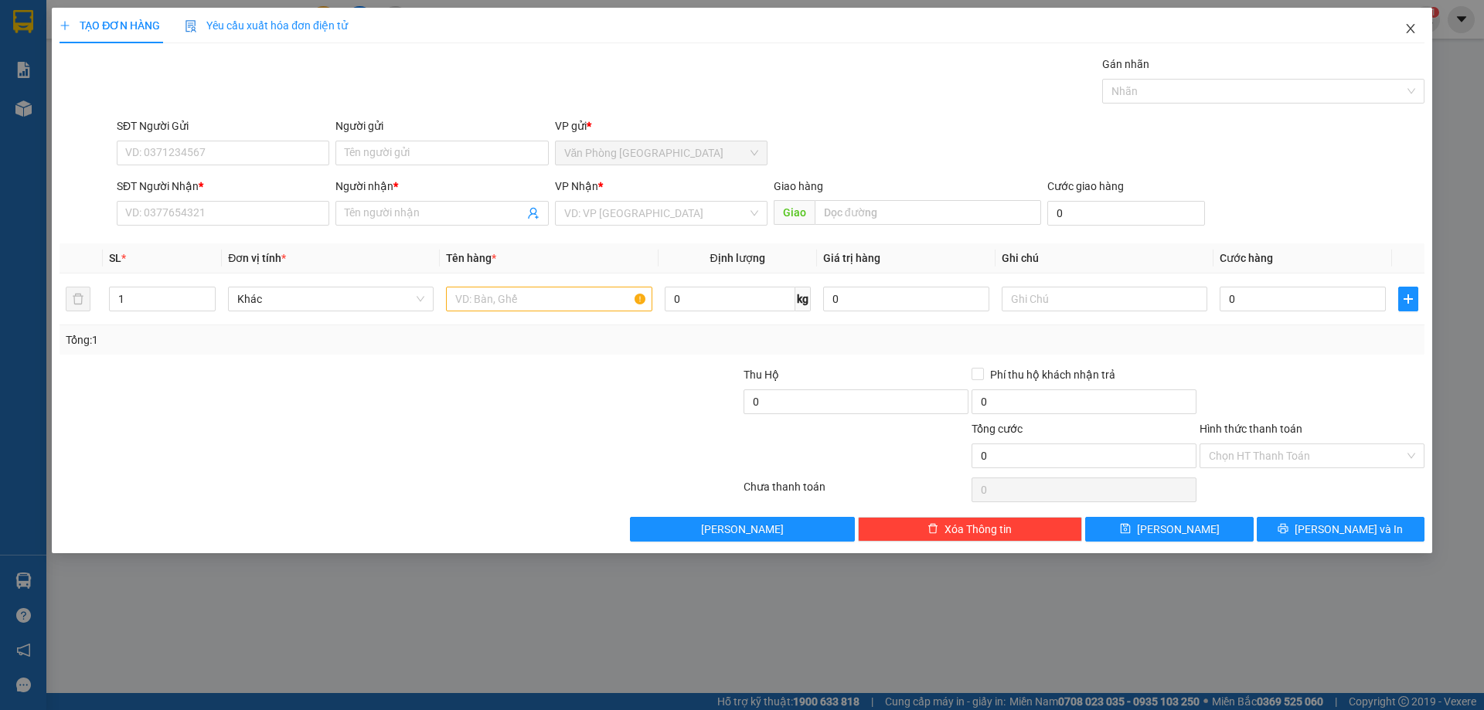
click at [1403, 25] on span "Close" at bounding box center [1410, 29] width 43 height 43
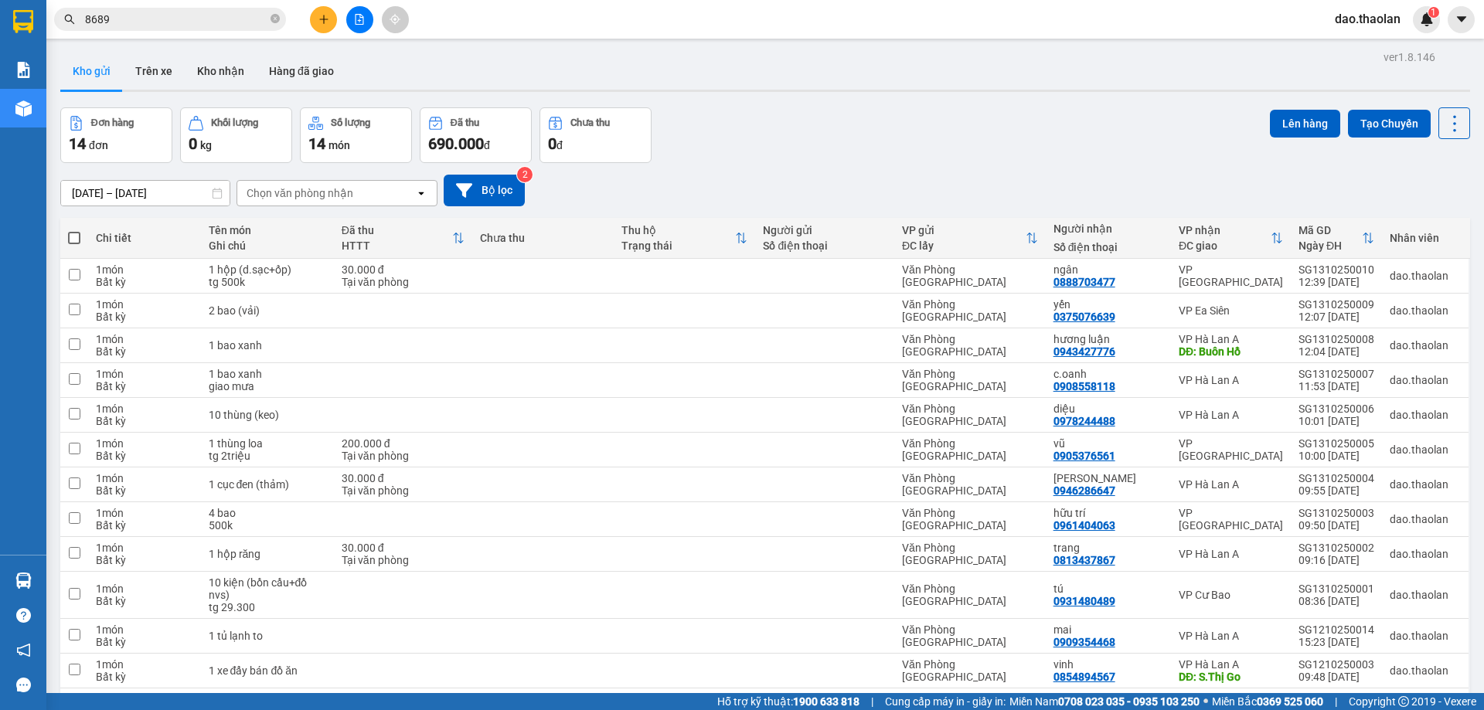
click at [312, 29] on div at bounding box center [359, 19] width 116 height 27
click at [323, 28] on button at bounding box center [323, 19] width 27 height 27
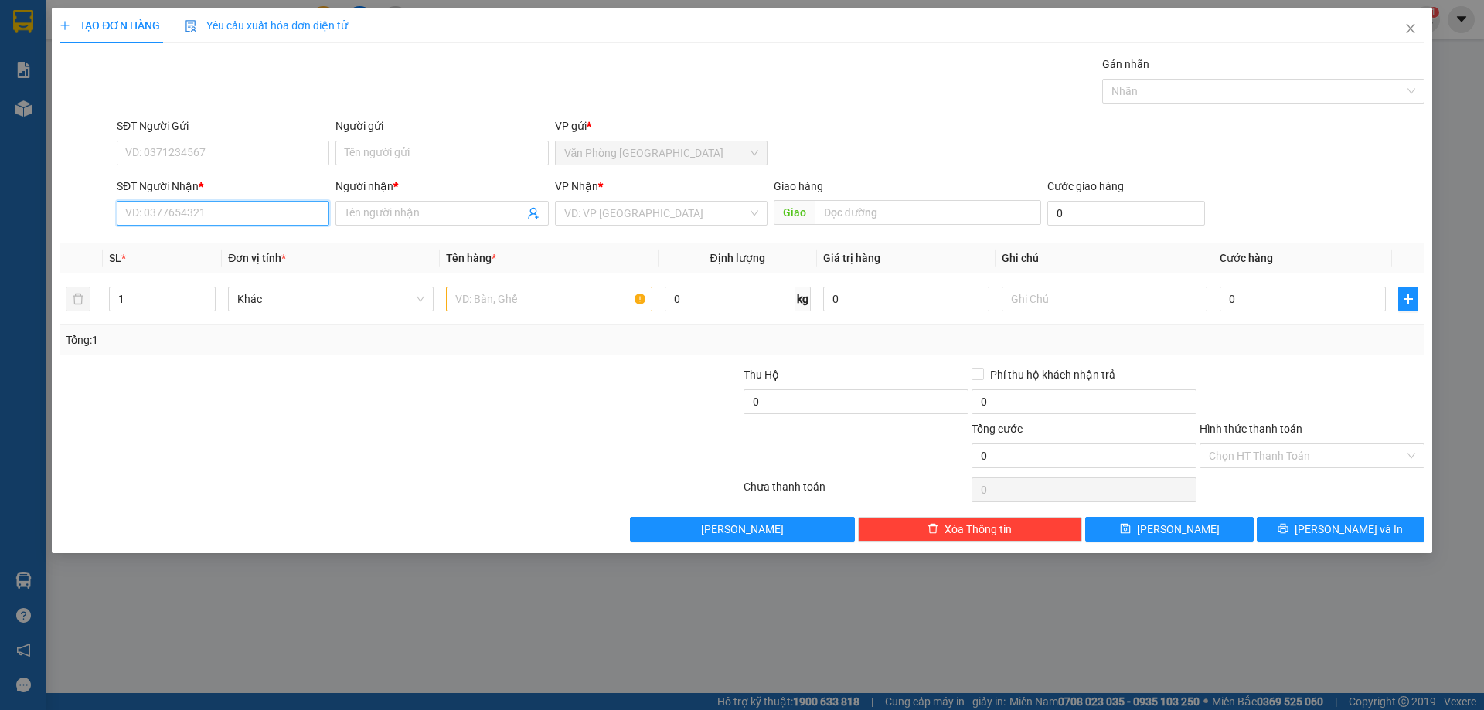
click at [225, 216] on input "SĐT Người Nhận *" at bounding box center [223, 213] width 213 height 25
drag, startPoint x: 243, startPoint y: 216, endPoint x: 75, endPoint y: 222, distance: 167.9
click at [73, 226] on div "SĐT Người Nhận * 0565920 0565920 Người nhận * Tên người nhận VP Nhận * VD: VP S…" at bounding box center [742, 205] width 1368 height 54
paste input "046"
type input "0565920046"
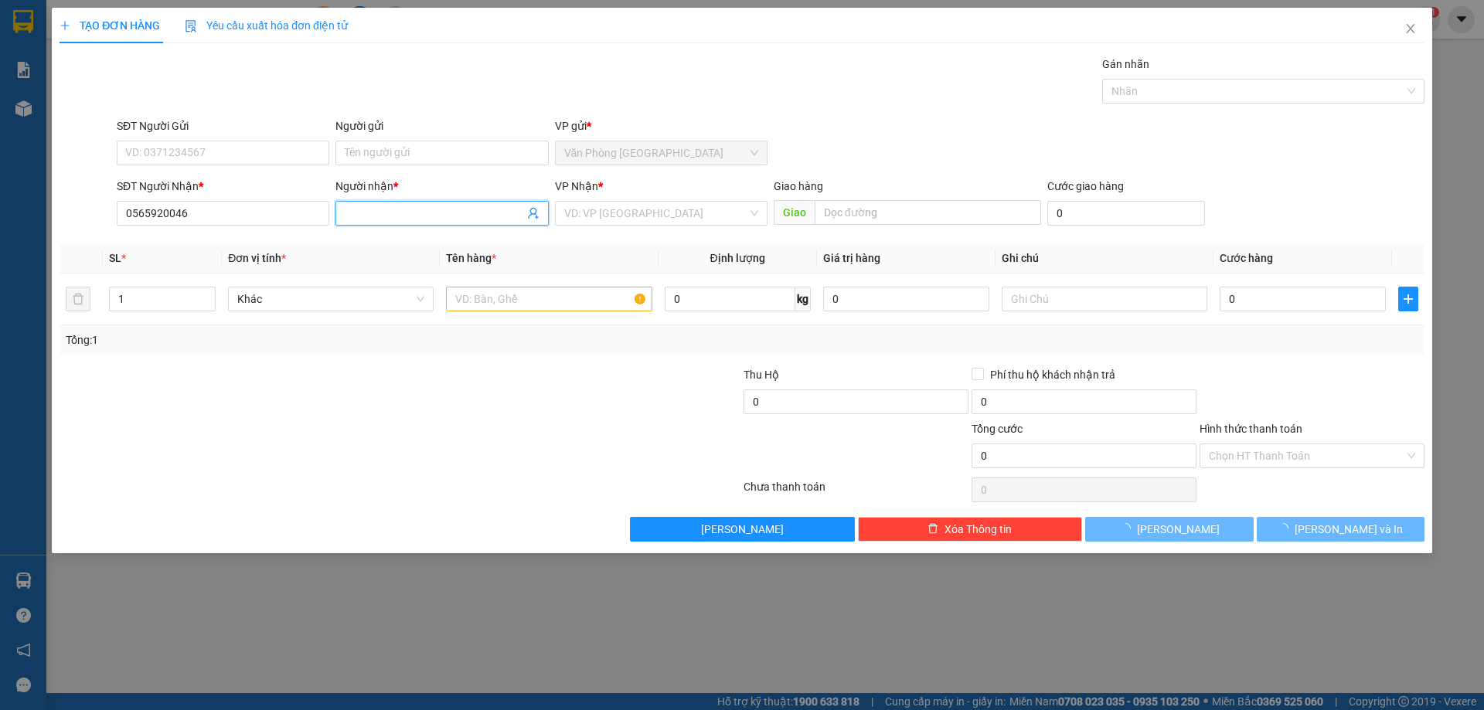
drag, startPoint x: 393, startPoint y: 214, endPoint x: 129, endPoint y: 122, distance: 279.9
click at [145, 129] on form "SĐT Người Gửi VD: 0371234567 Người gửi Tên người gửi VP gửi * Văn Phòng [GEOGRA…" at bounding box center [742, 175] width 1365 height 114
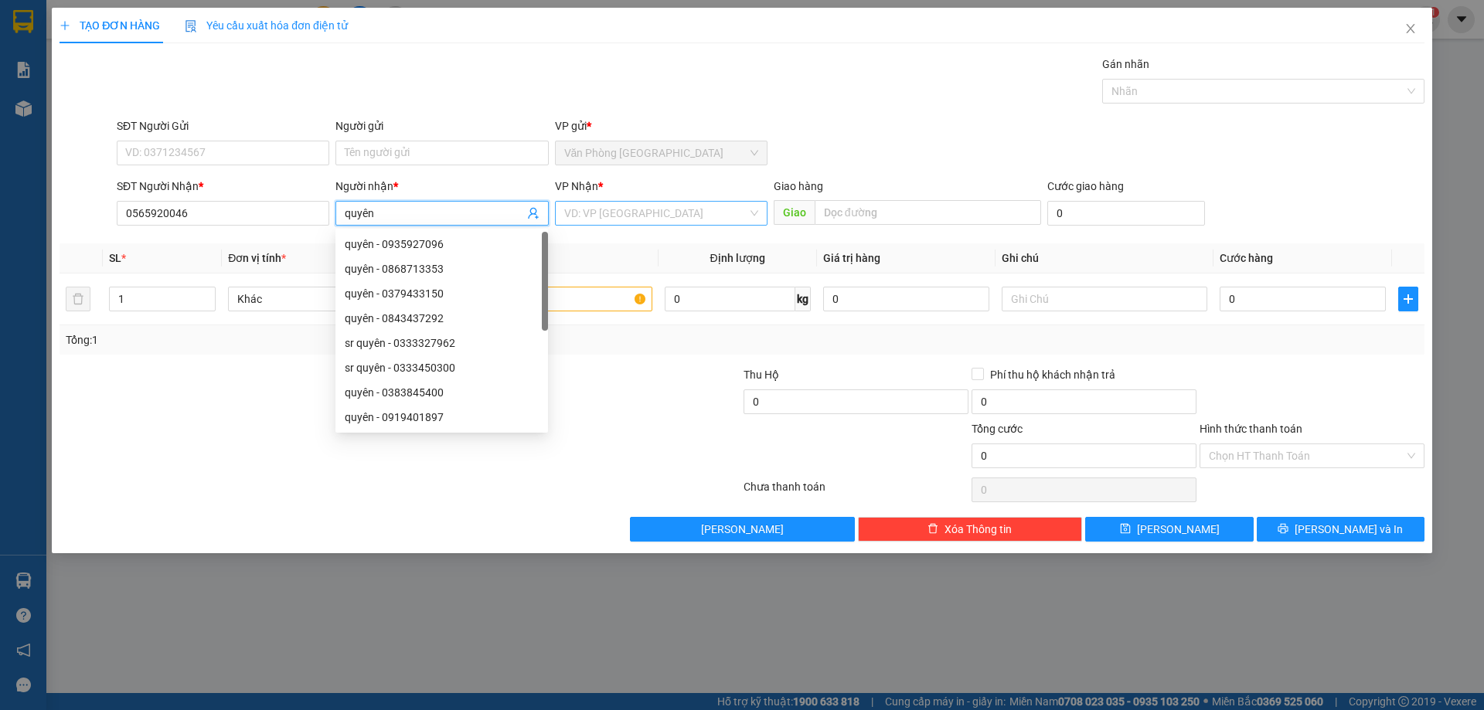
type input "quyên"
click at [588, 220] on input "search" at bounding box center [655, 213] width 183 height 23
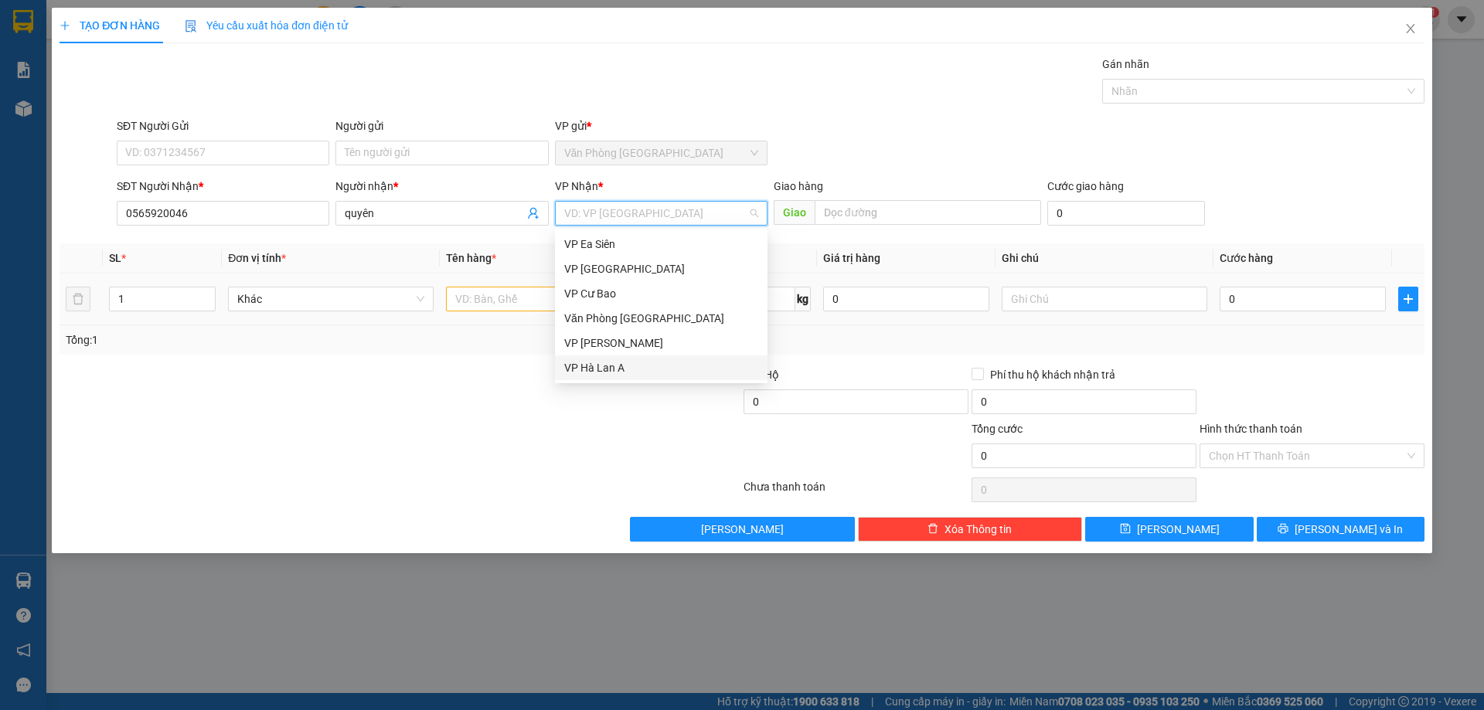
drag, startPoint x: 592, startPoint y: 370, endPoint x: 731, endPoint y: 276, distance: 167.0
click at [594, 371] on div "VP Hà Lan A" at bounding box center [661, 367] width 194 height 17
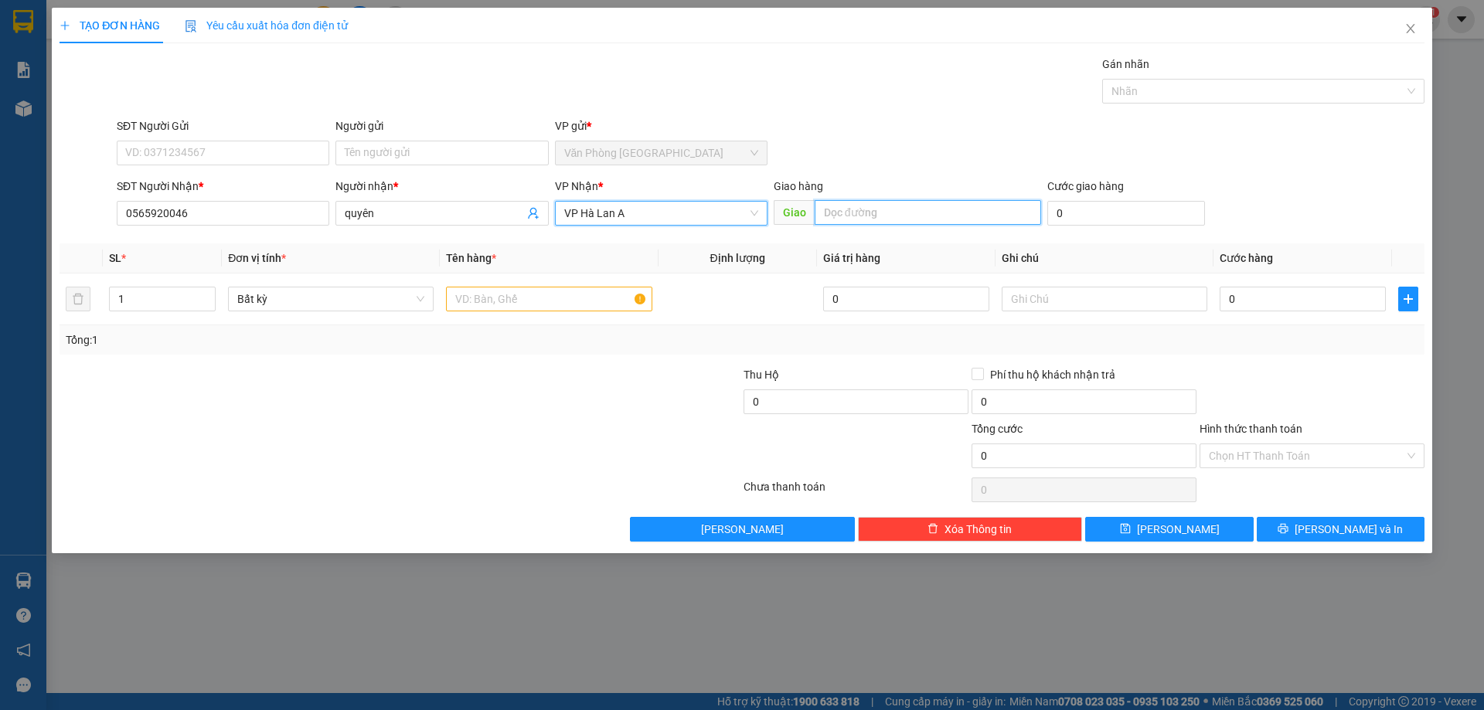
click at [874, 214] on input "text" at bounding box center [928, 212] width 227 height 25
type input "1"
click at [563, 313] on div at bounding box center [549, 299] width 206 height 31
click at [562, 309] on input "text" at bounding box center [549, 299] width 206 height 25
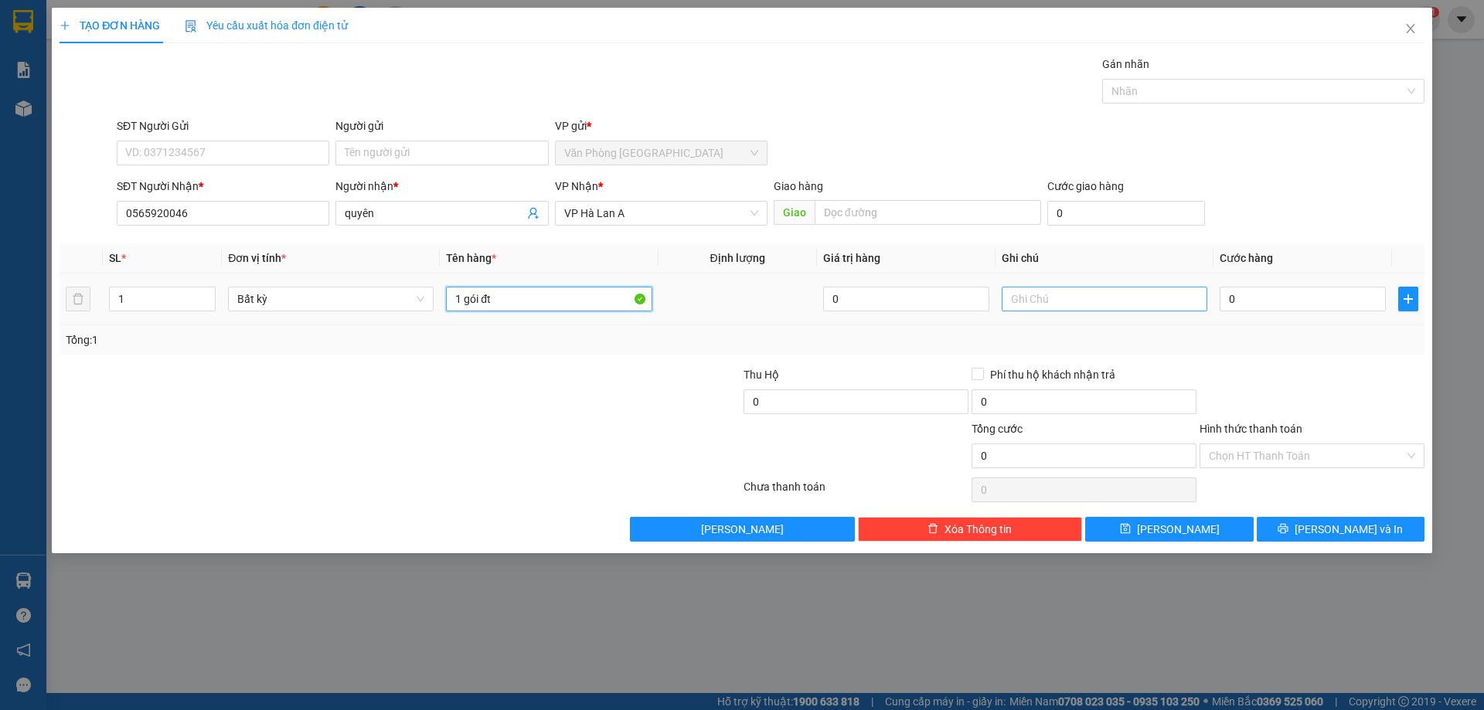
type input "1 gói đt"
click at [1071, 288] on input "text" at bounding box center [1105, 299] width 206 height 25
type input "tg 4triệu"
click at [1262, 291] on input "0" at bounding box center [1303, 299] width 166 height 25
type input "5"
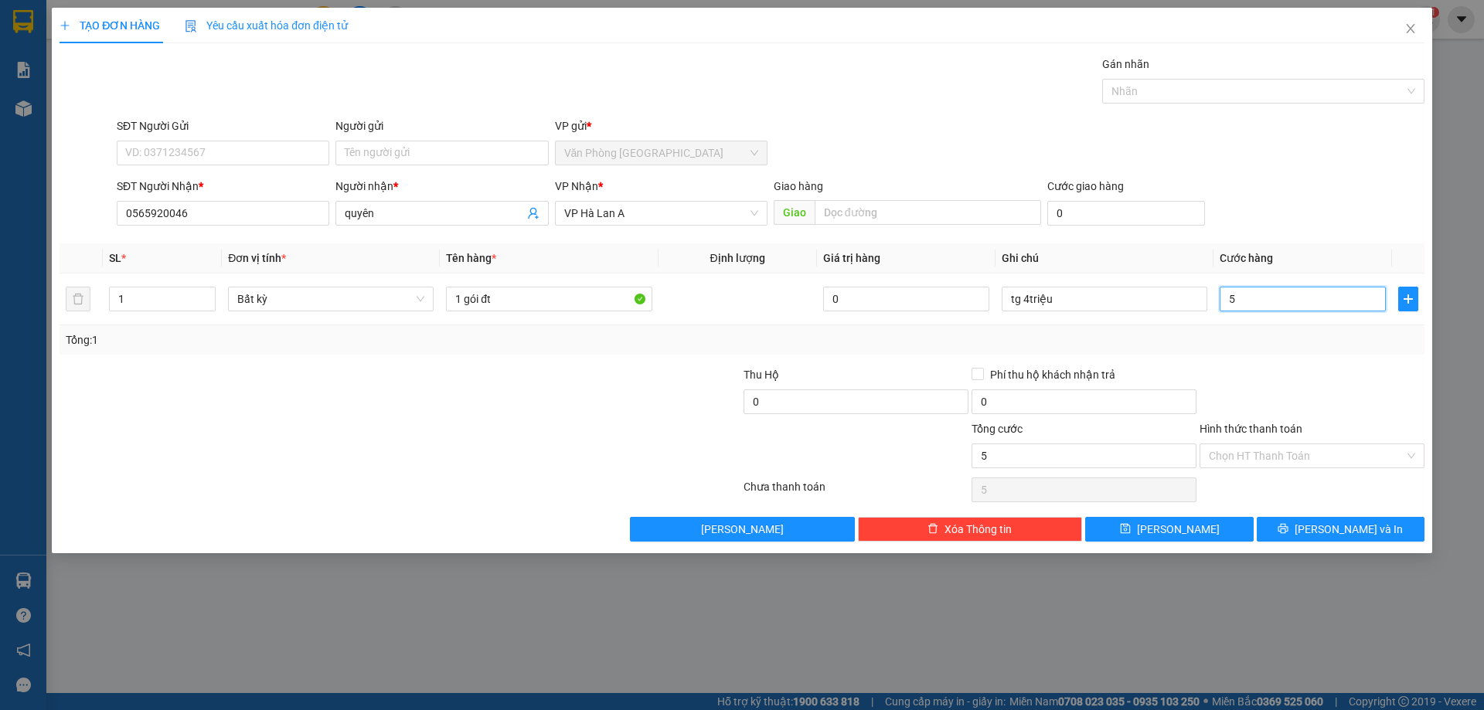
type input "5"
type input "50"
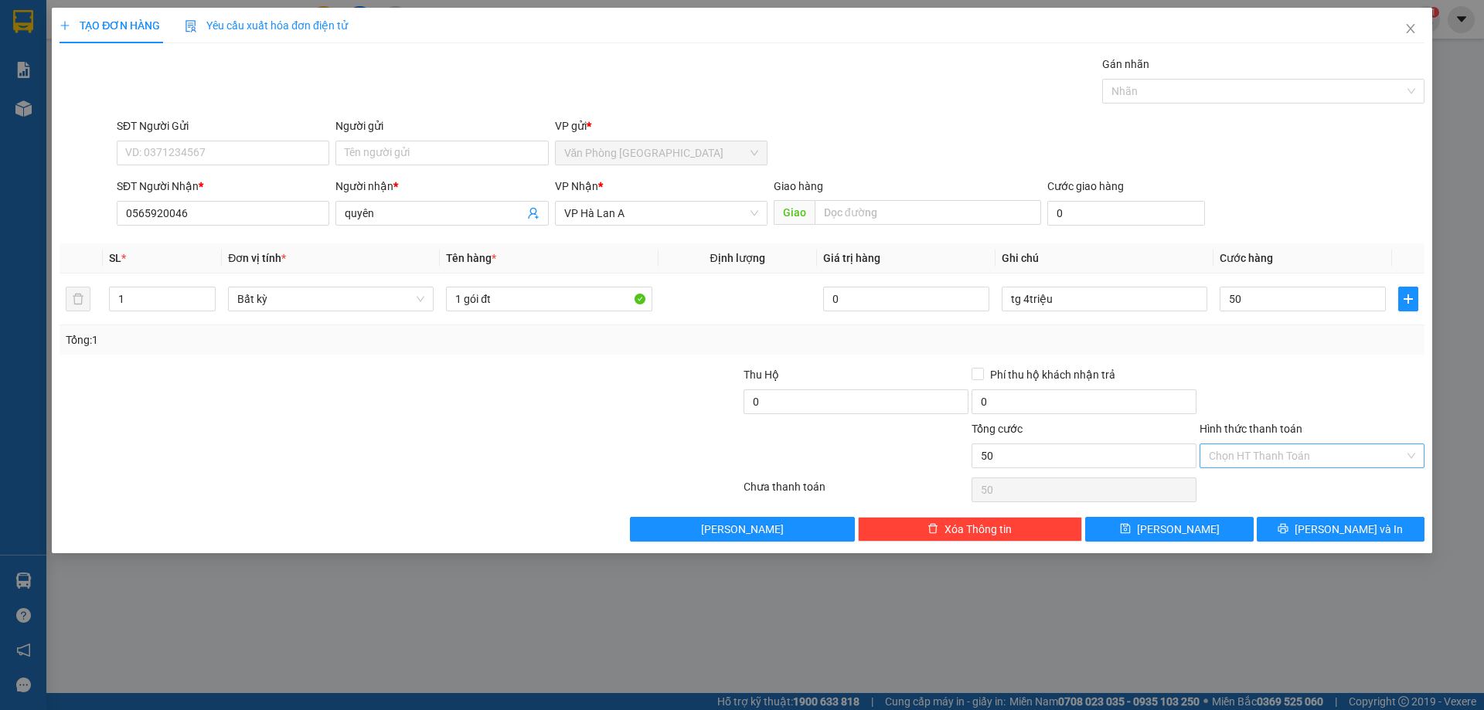
type input "50.000"
click at [1271, 451] on input "Hình thức thanh toán" at bounding box center [1307, 456] width 196 height 23
click at [1255, 495] on div "Tại văn phòng" at bounding box center [1312, 487] width 206 height 17
type input "0"
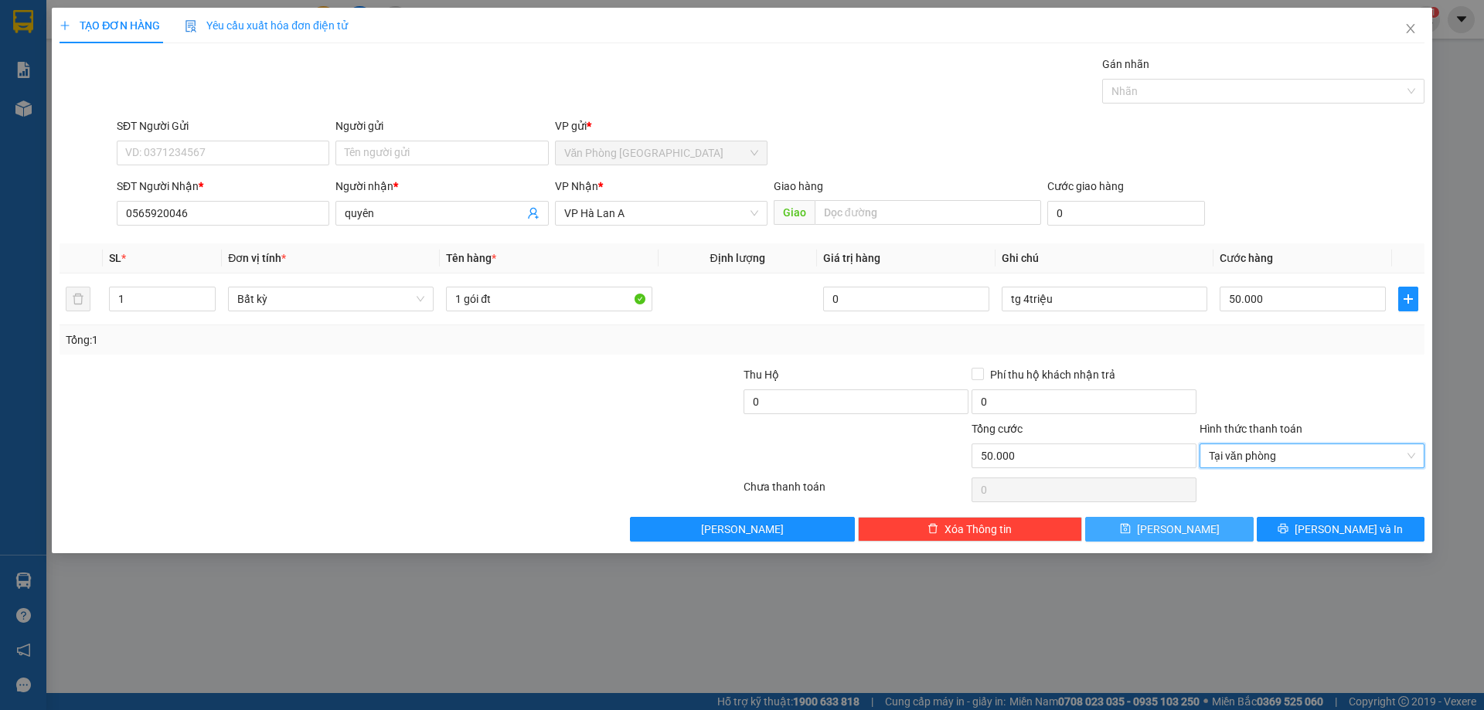
click at [1232, 521] on button "[PERSON_NAME]" at bounding box center [1169, 529] width 168 height 25
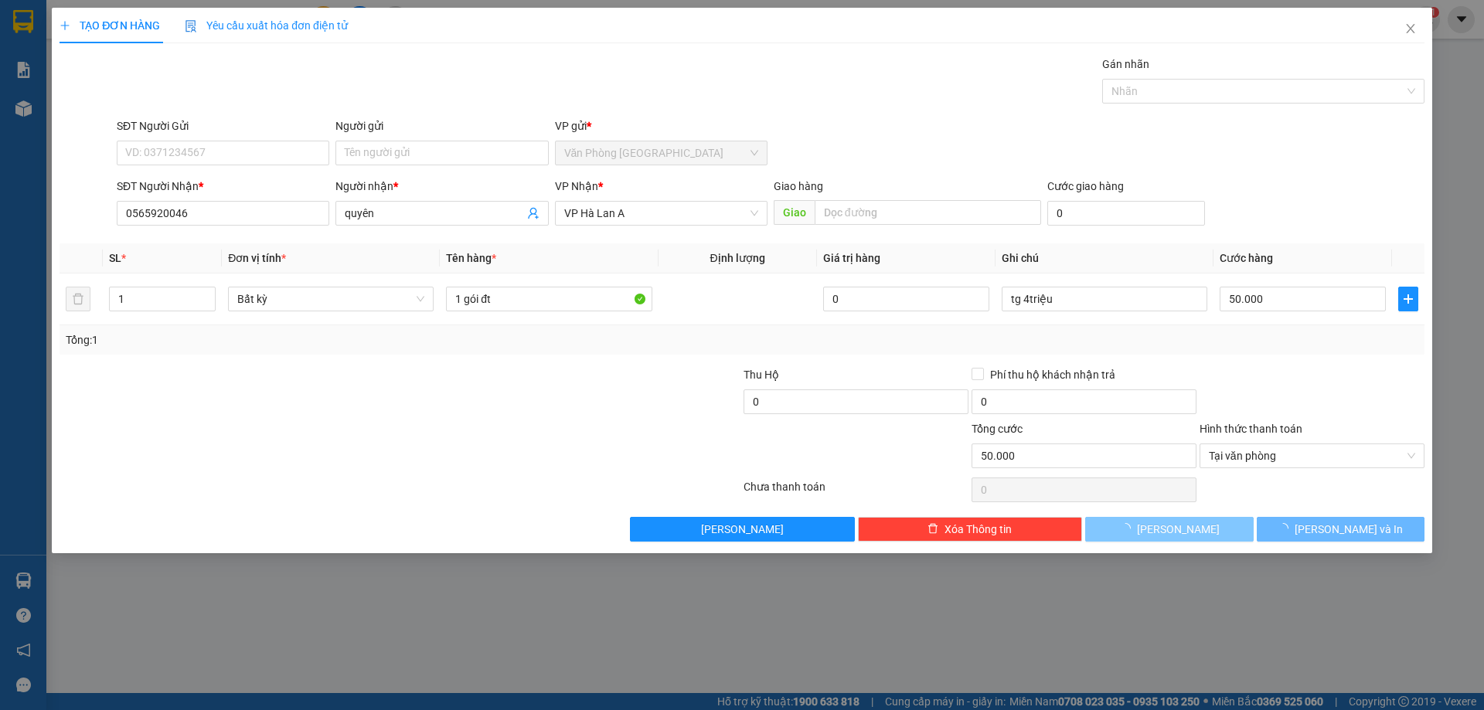
type input "0"
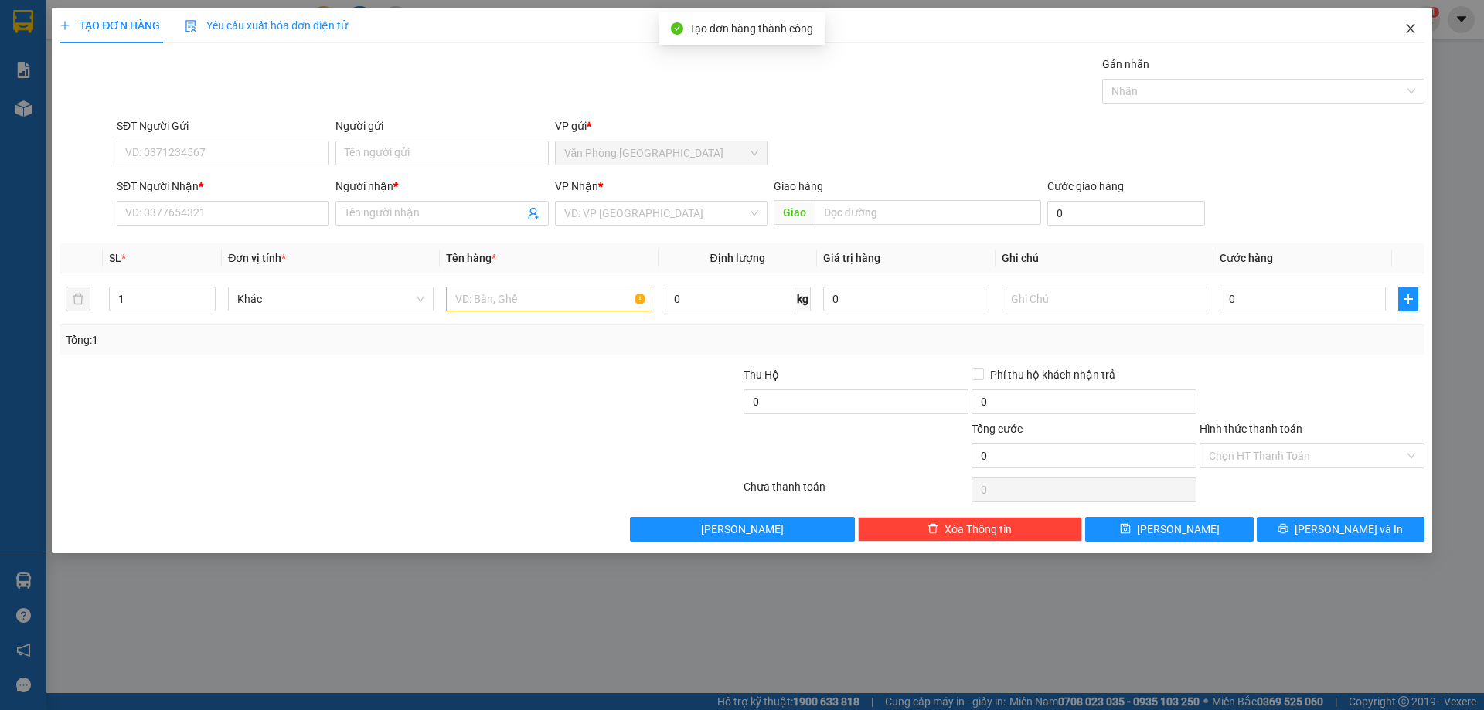
click at [1409, 37] on span "Close" at bounding box center [1410, 29] width 43 height 43
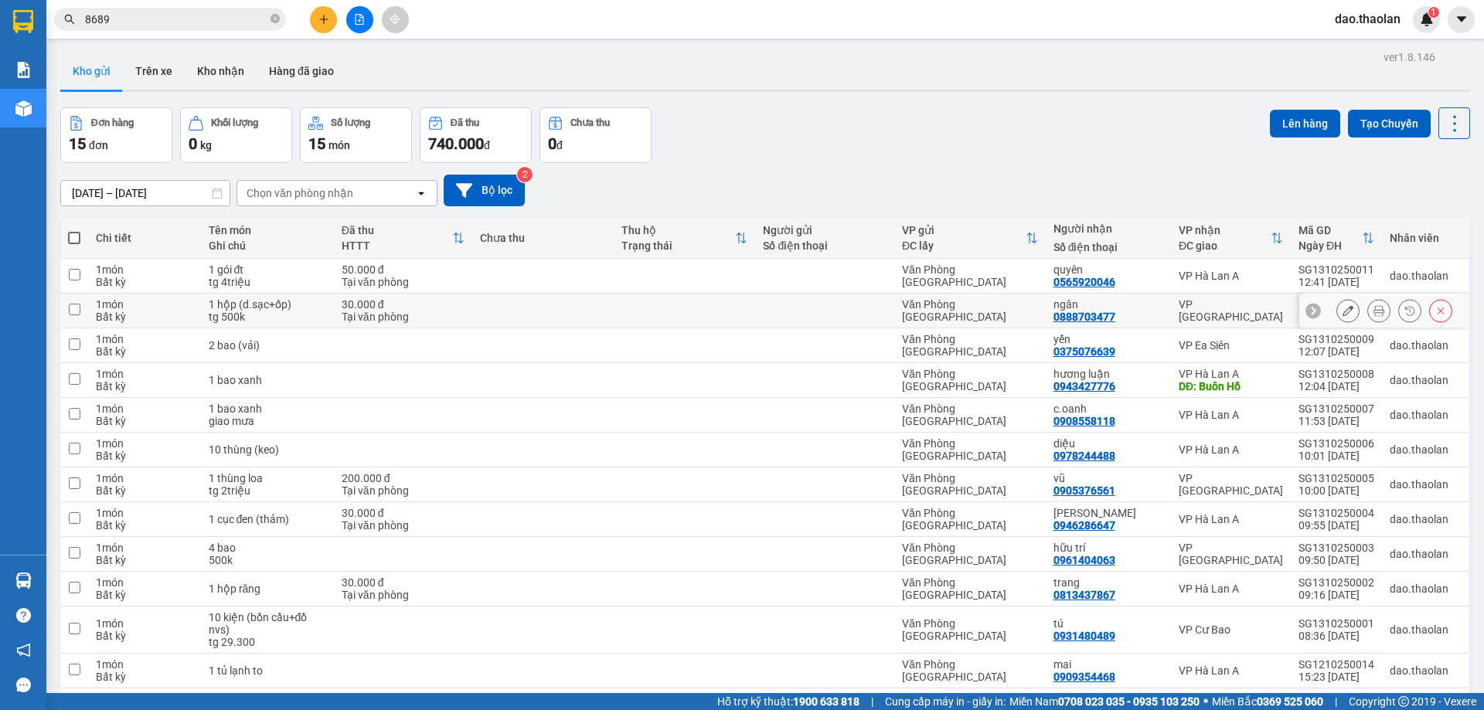
click at [639, 300] on td at bounding box center [684, 311] width 141 height 35
checkbox input "true"
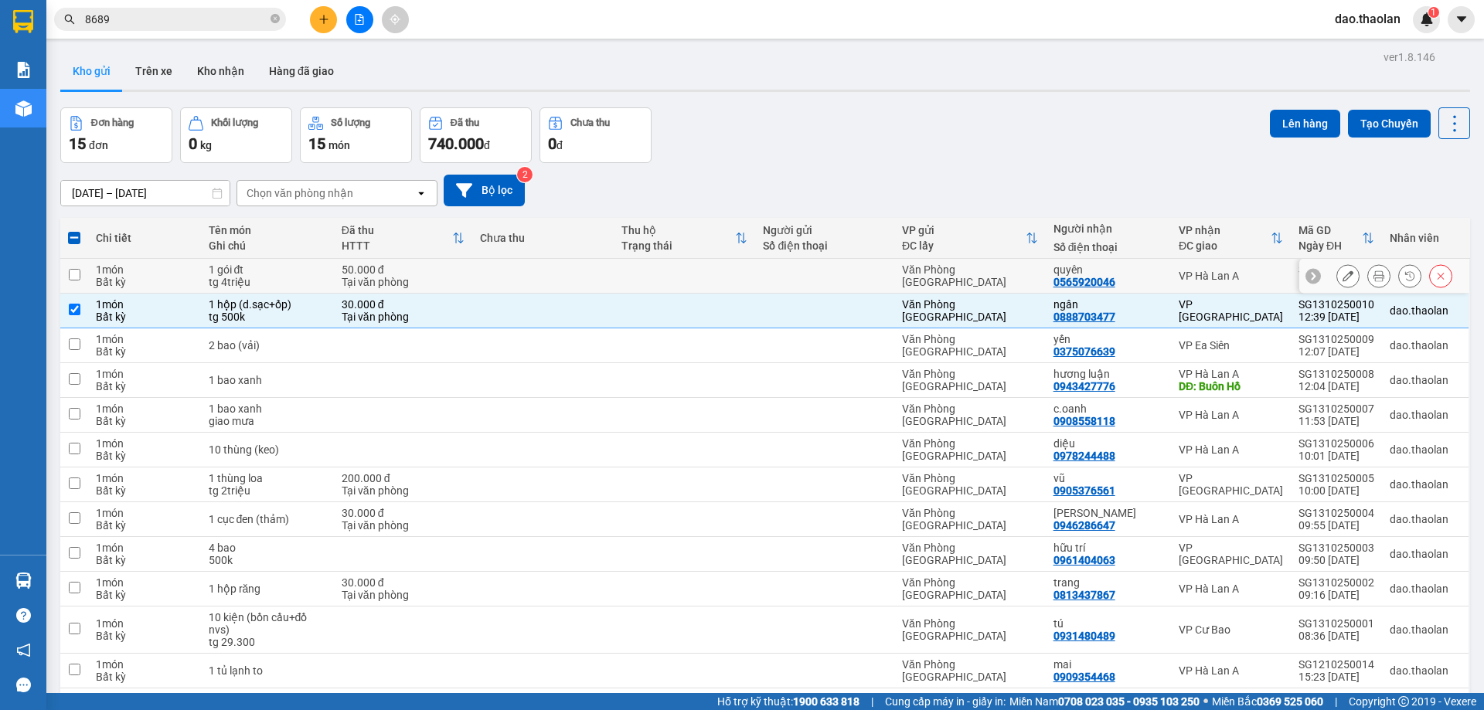
click at [650, 283] on td at bounding box center [684, 276] width 141 height 35
checkbox input "true"
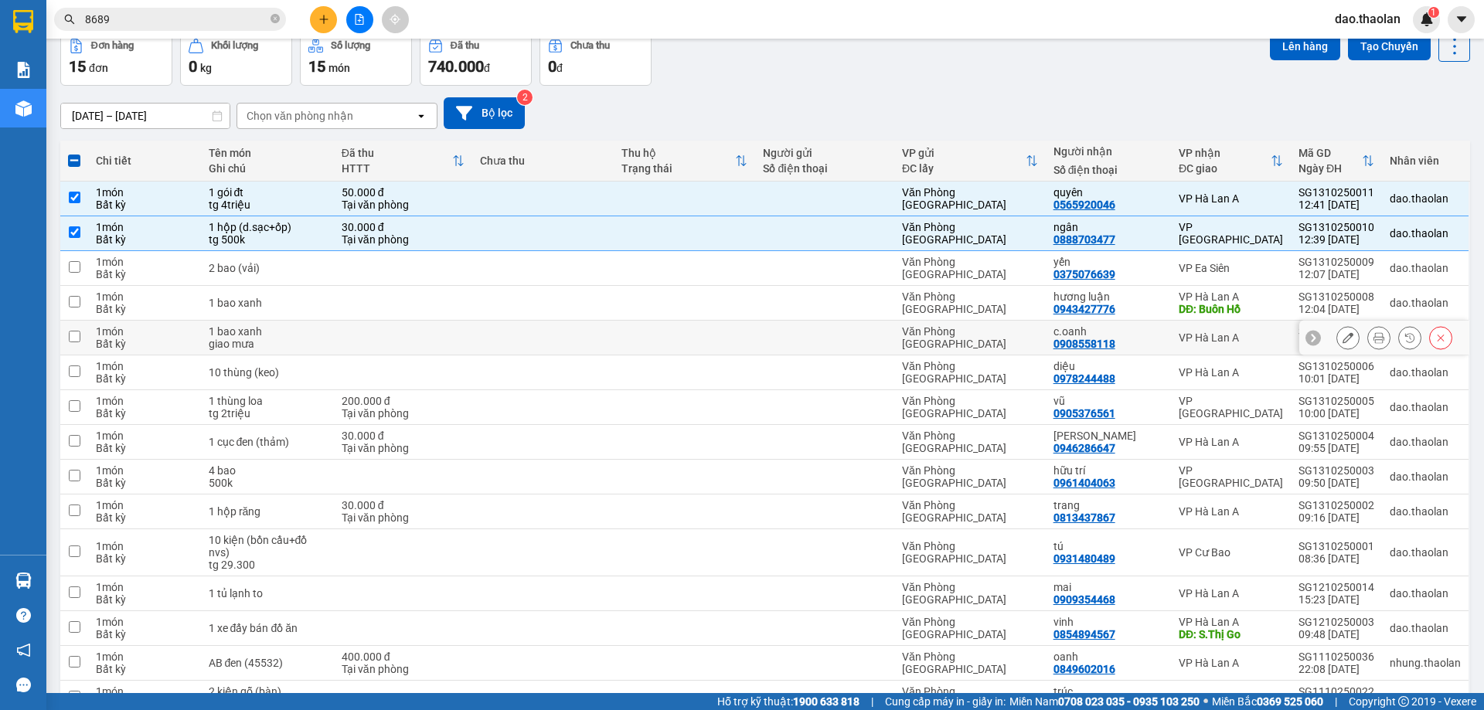
scroll to position [155, 0]
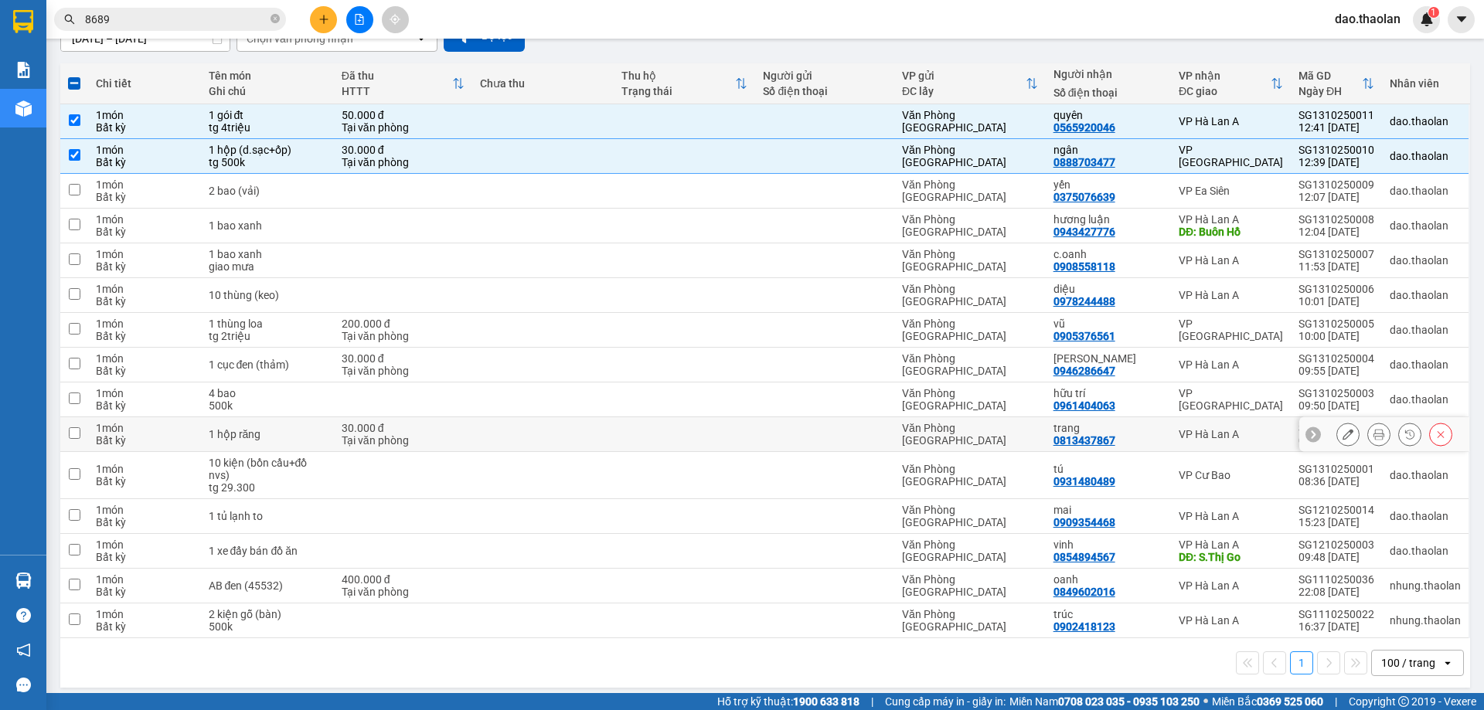
click at [312, 429] on div "1 hộp răng" at bounding box center [268, 434] width 118 height 12
checkbox input "true"
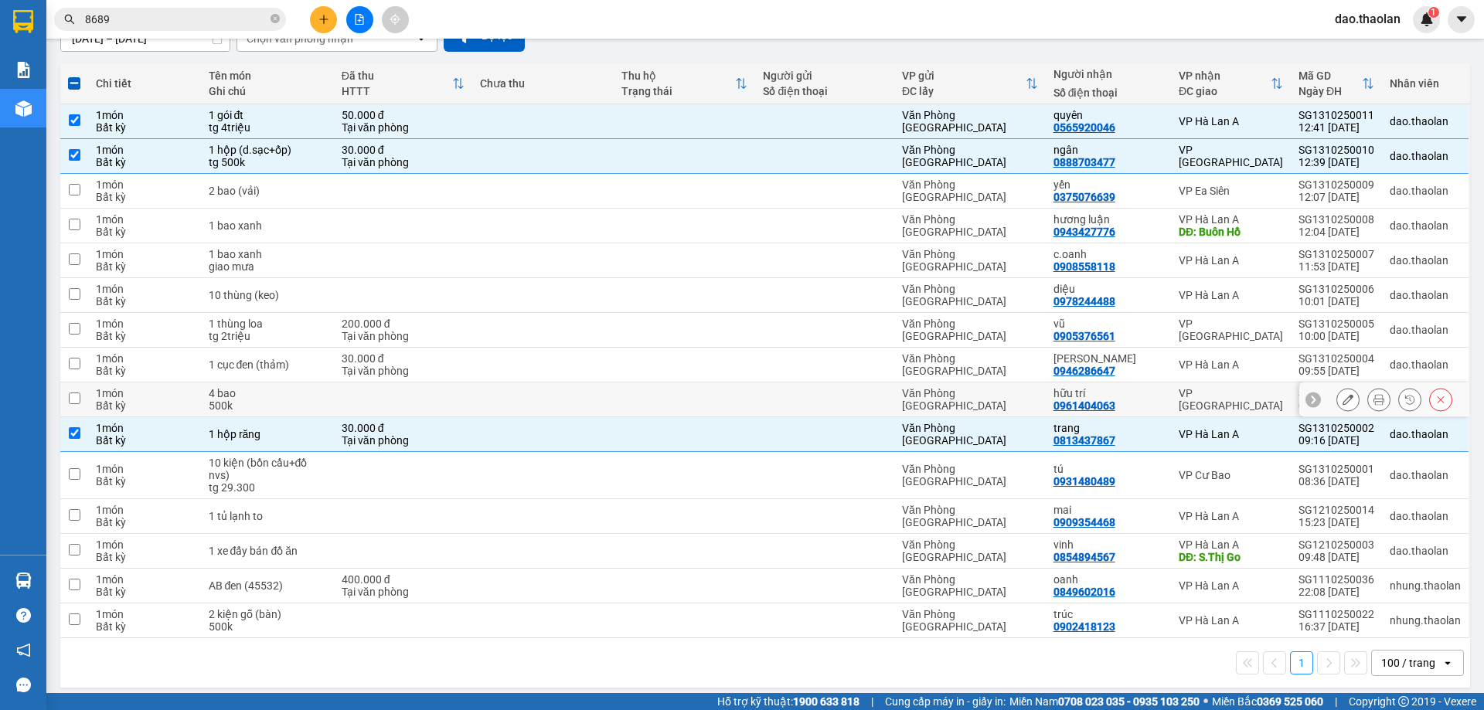
click at [319, 403] on div "500k" at bounding box center [268, 406] width 118 height 12
checkbox input "true"
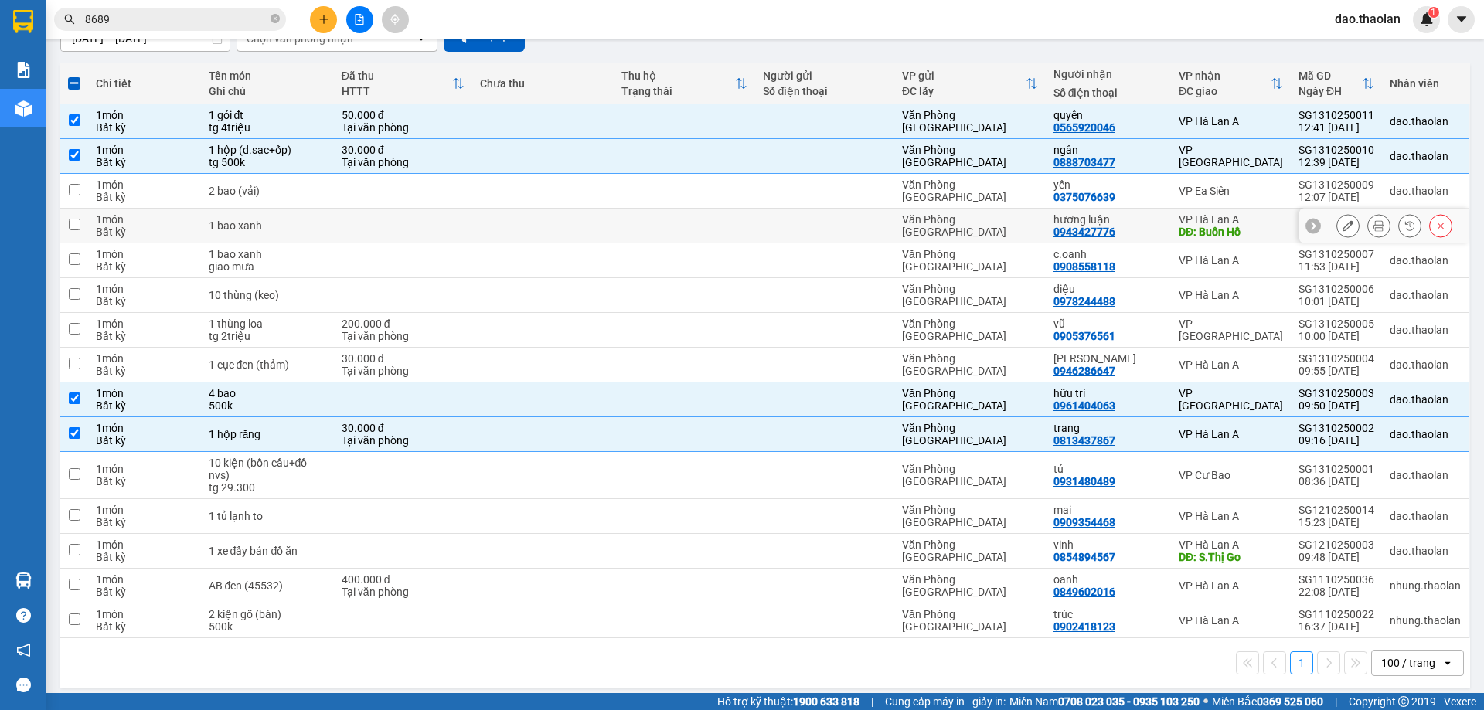
click at [329, 220] on td "1 bao xanh" at bounding box center [267, 226] width 133 height 35
checkbox input "true"
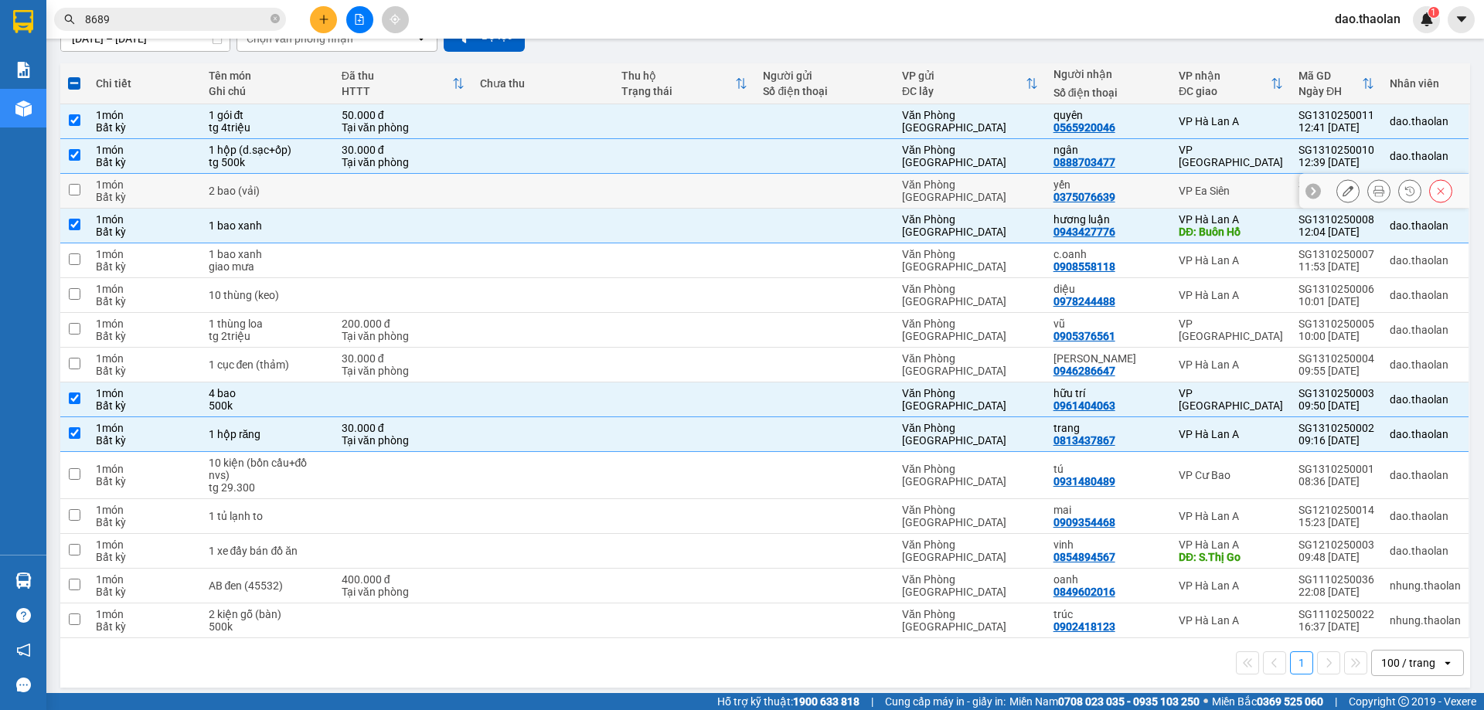
click at [334, 193] on td "2 bao (vải)" at bounding box center [267, 191] width 133 height 35
checkbox input "true"
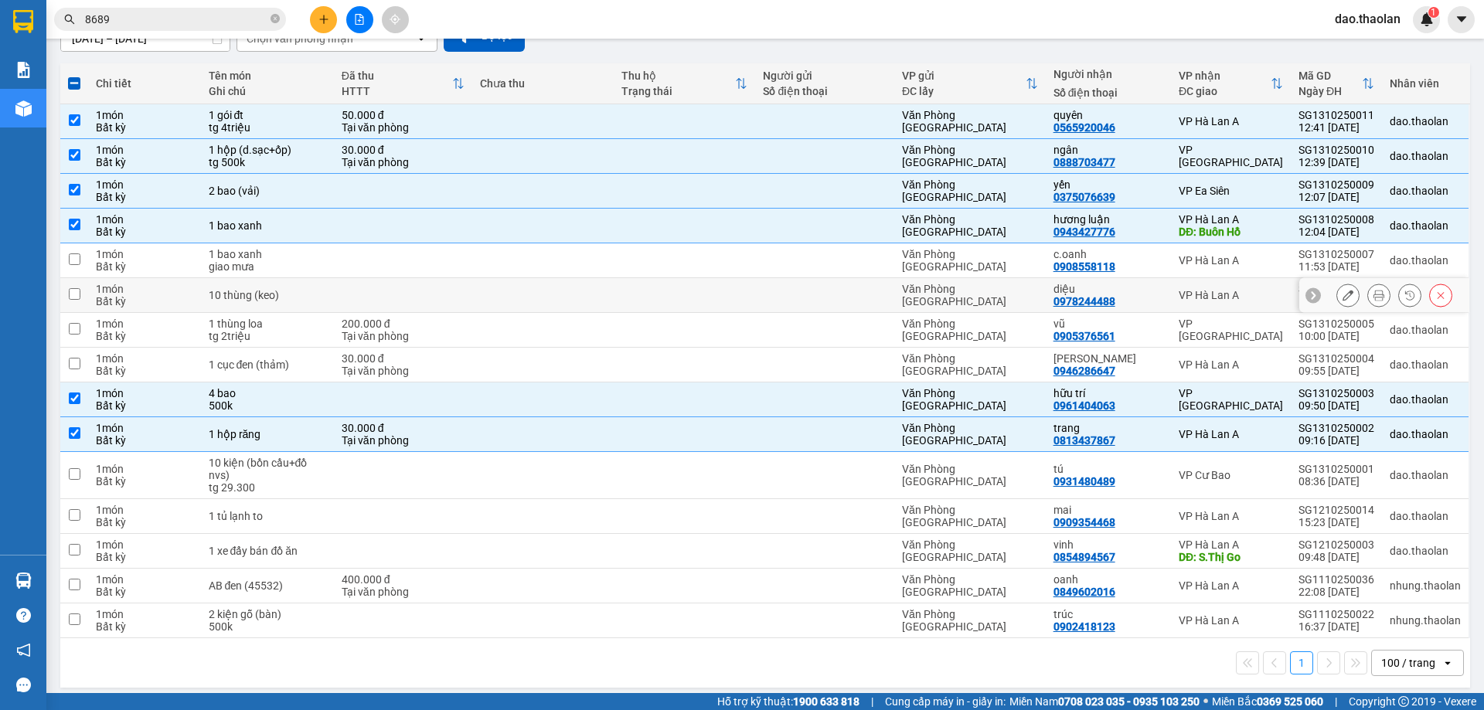
click at [300, 293] on div "10 thùng (keo)" at bounding box center [268, 295] width 118 height 12
checkbox input "true"
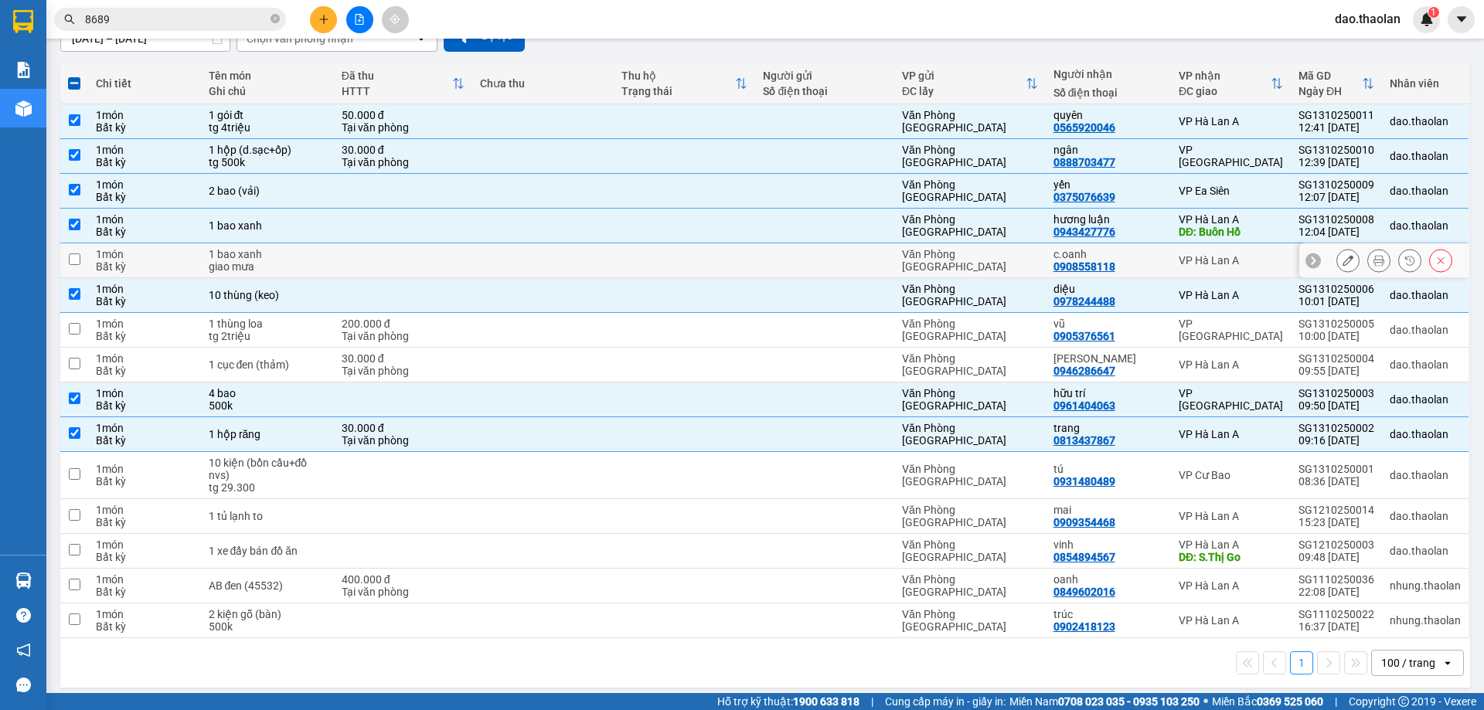
click at [325, 261] on div "giao mưa" at bounding box center [268, 267] width 118 height 12
checkbox input "true"
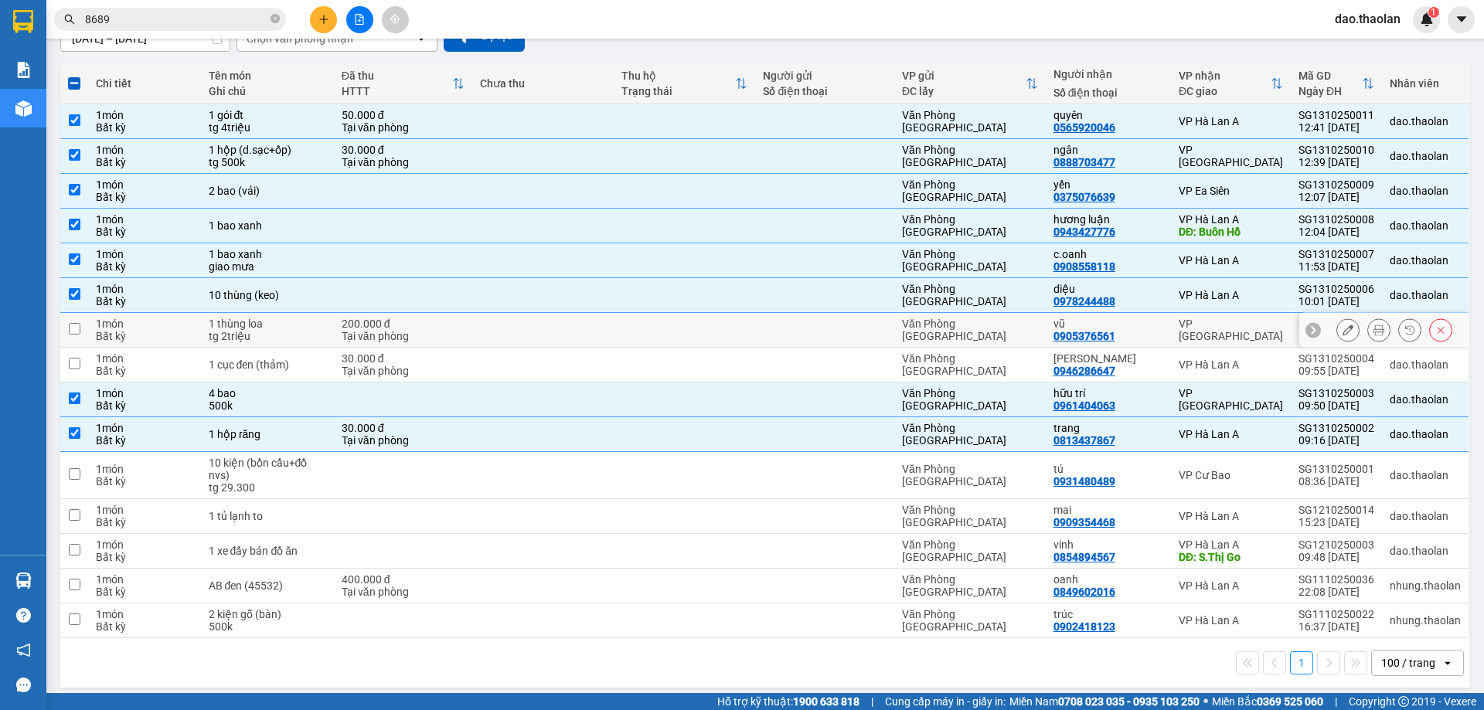
click at [304, 335] on div "tg 2triệu" at bounding box center [268, 336] width 118 height 12
checkbox input "true"
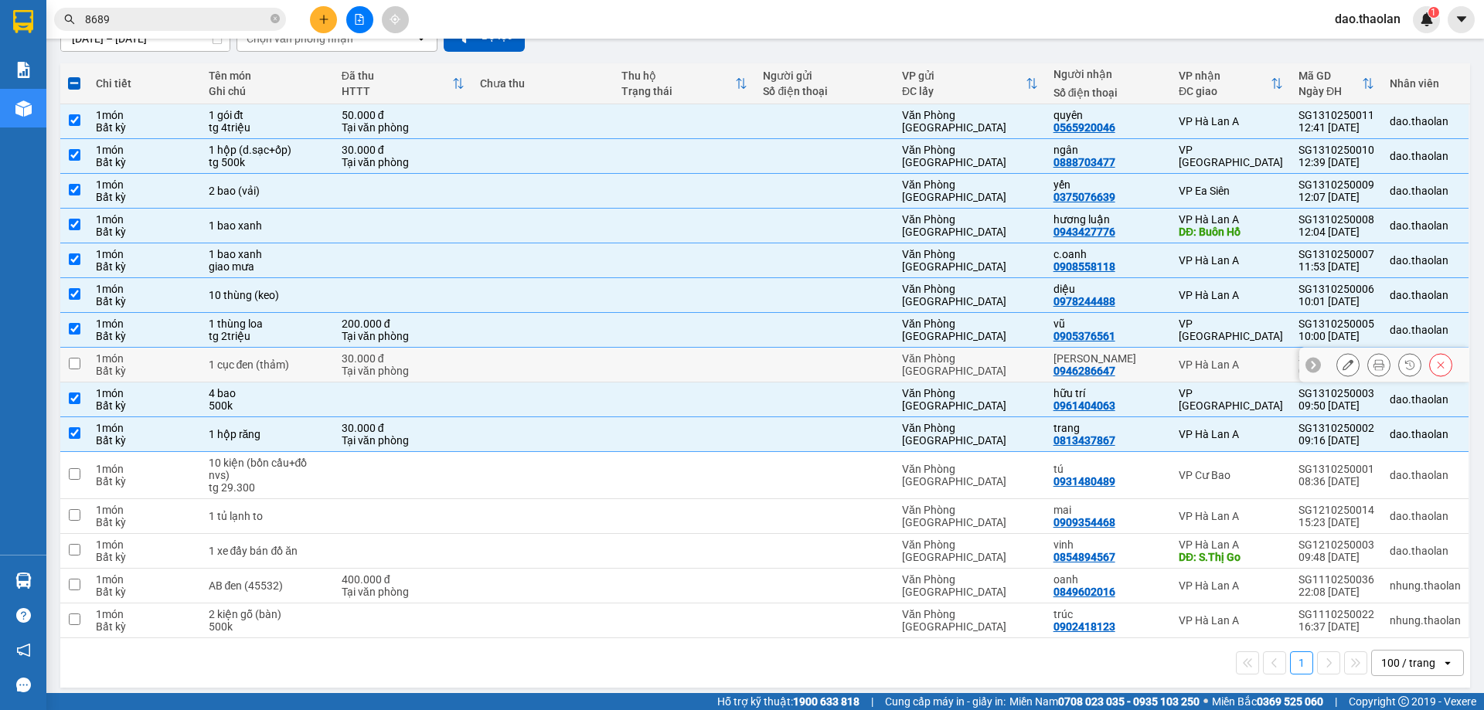
click at [303, 359] on div "1 cục đen (thảm)" at bounding box center [268, 365] width 118 height 12
checkbox input "true"
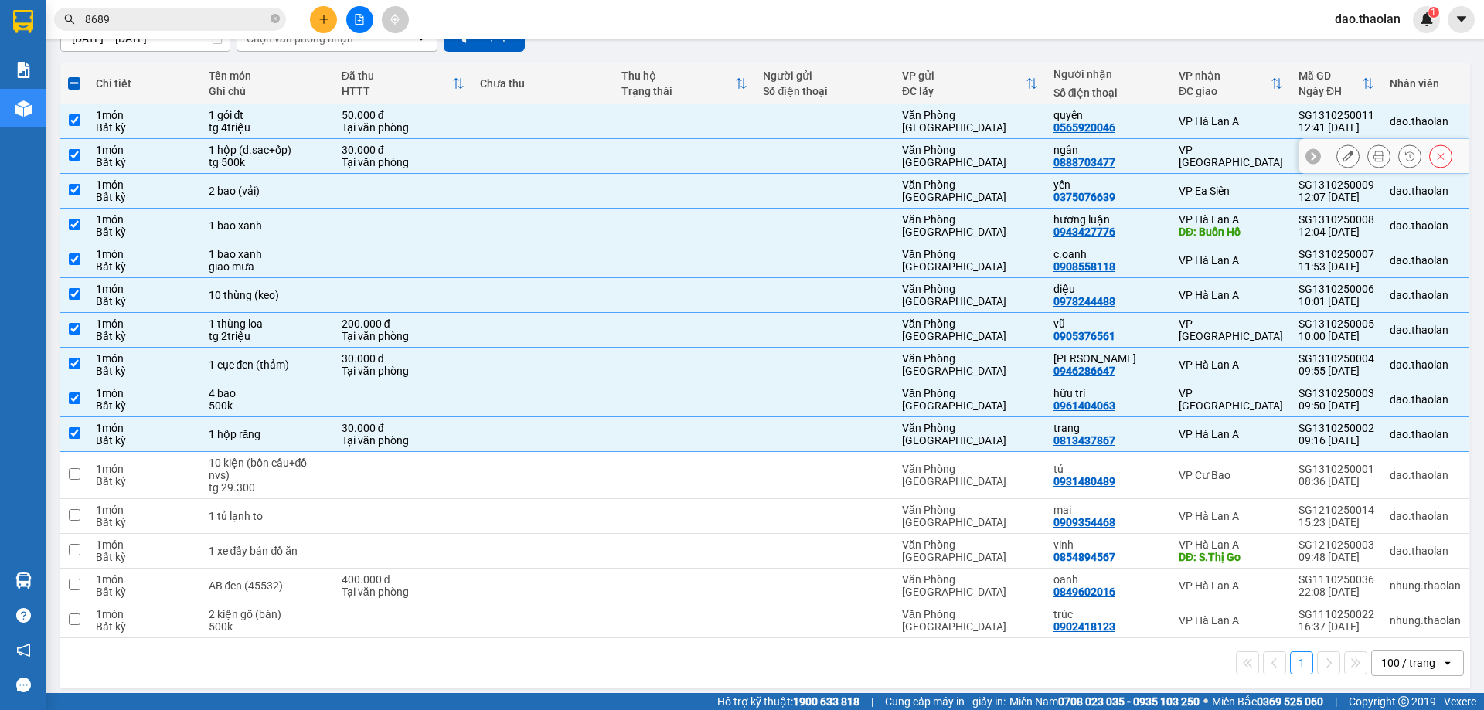
scroll to position [77, 0]
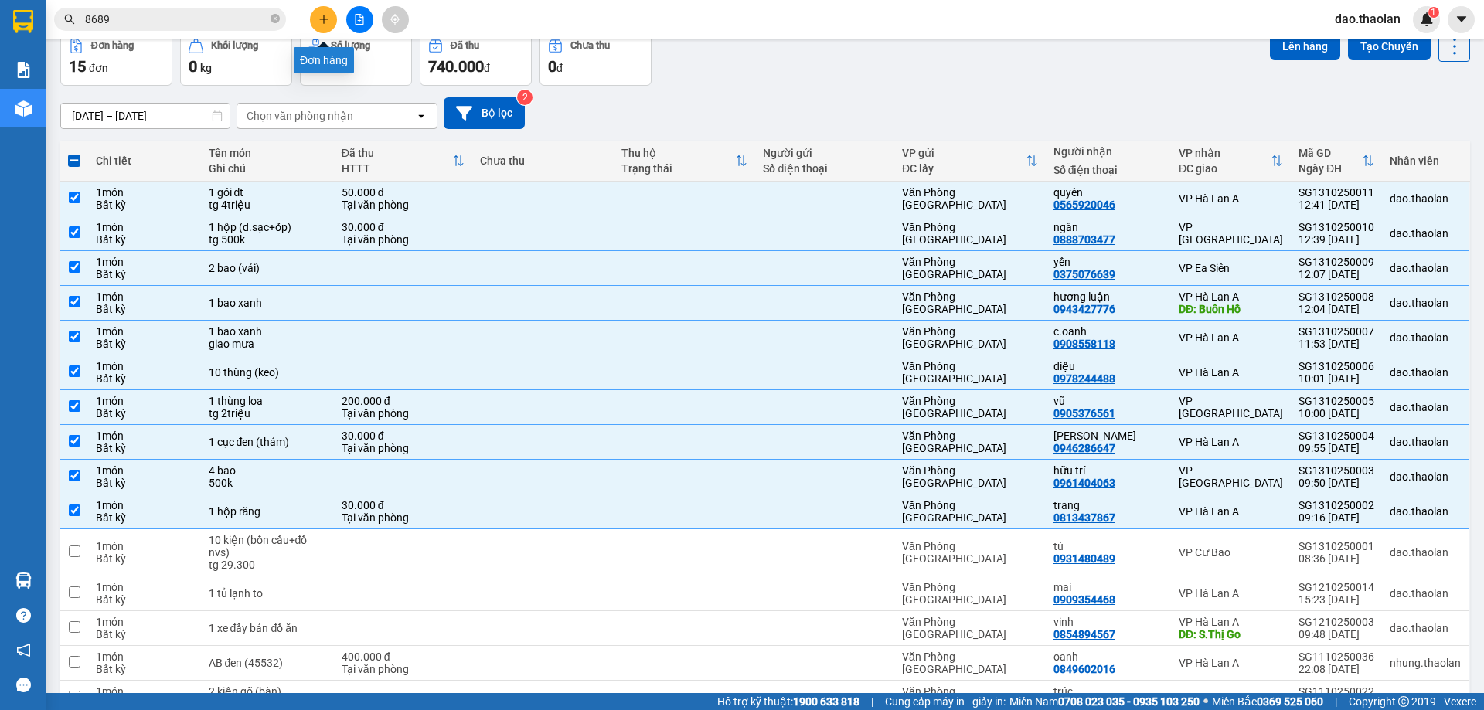
click at [329, 19] on icon "plus" at bounding box center [324, 19] width 11 height 11
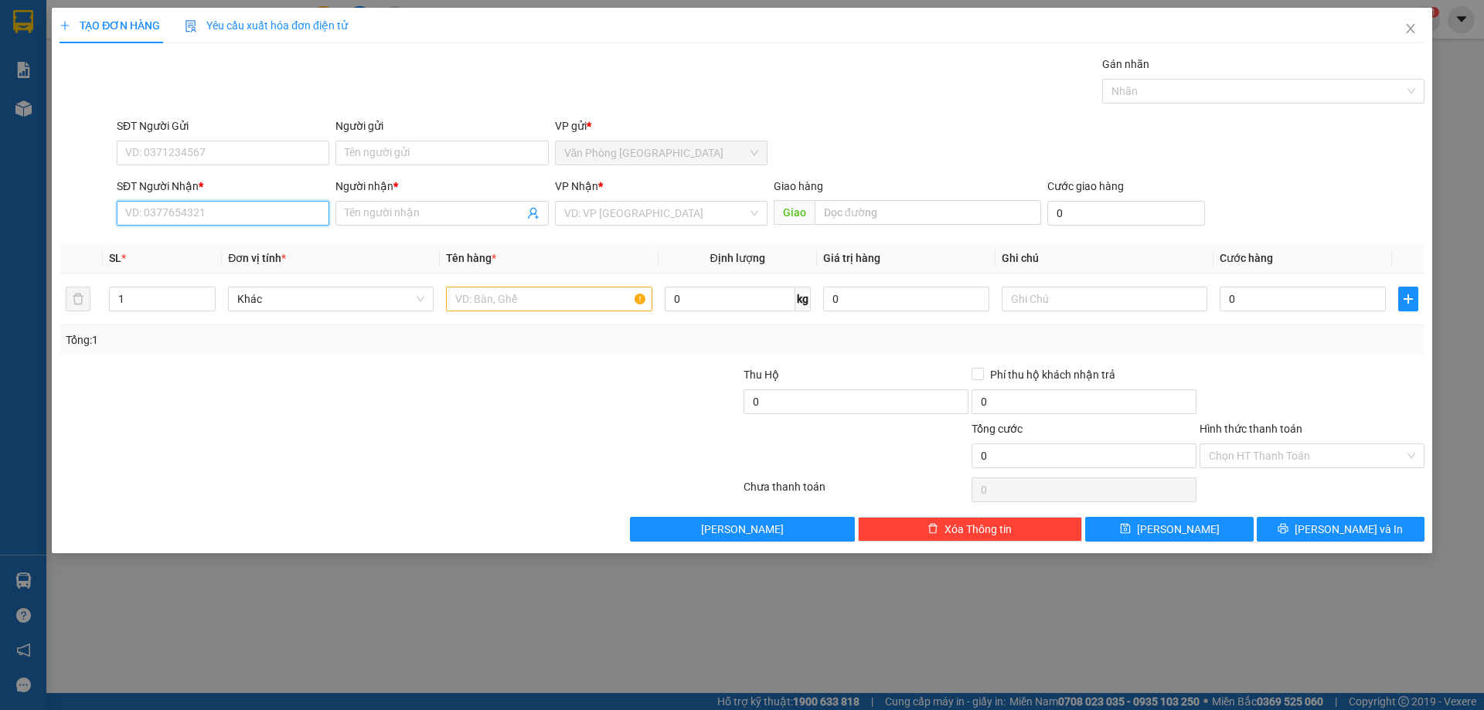
click at [216, 220] on input "SĐT Người Nhận *" at bounding box center [223, 213] width 213 height 25
click at [199, 244] on div "0931884877 - ý" at bounding box center [223, 244] width 194 height 17
type input "0931884877"
type input "ý"
drag, startPoint x: 192, startPoint y: 212, endPoint x: 0, endPoint y: 166, distance: 197.8
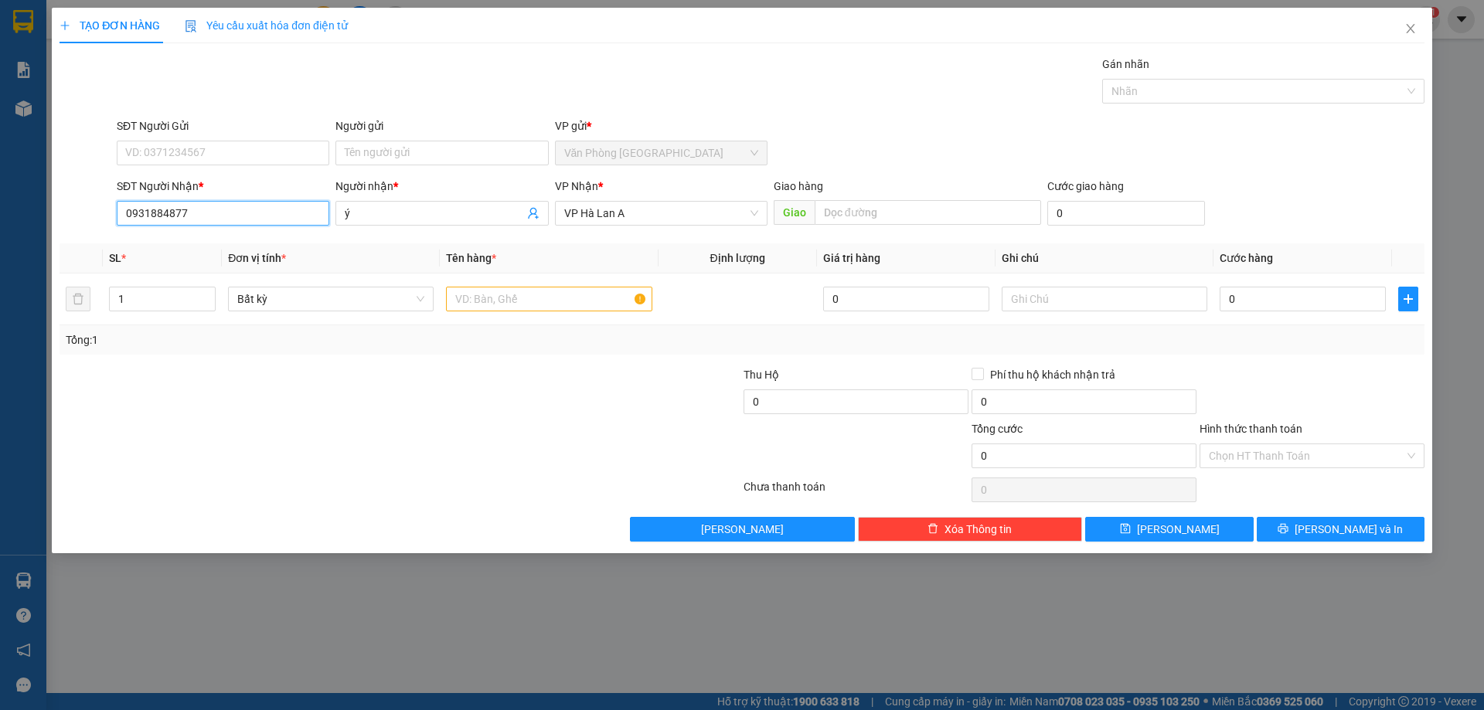
click at [0, 166] on div "TẠO ĐƠN HÀNG Yêu cầu xuất hóa đơn điện tử Transit Pickup Surcharge Ids Transit …" at bounding box center [742, 355] width 1484 height 710
click at [168, 295] on div "0945973877 - thùy vp" at bounding box center [223, 293] width 194 height 17
type input "0945973877"
type input "thùy vp"
type input "0945973877"
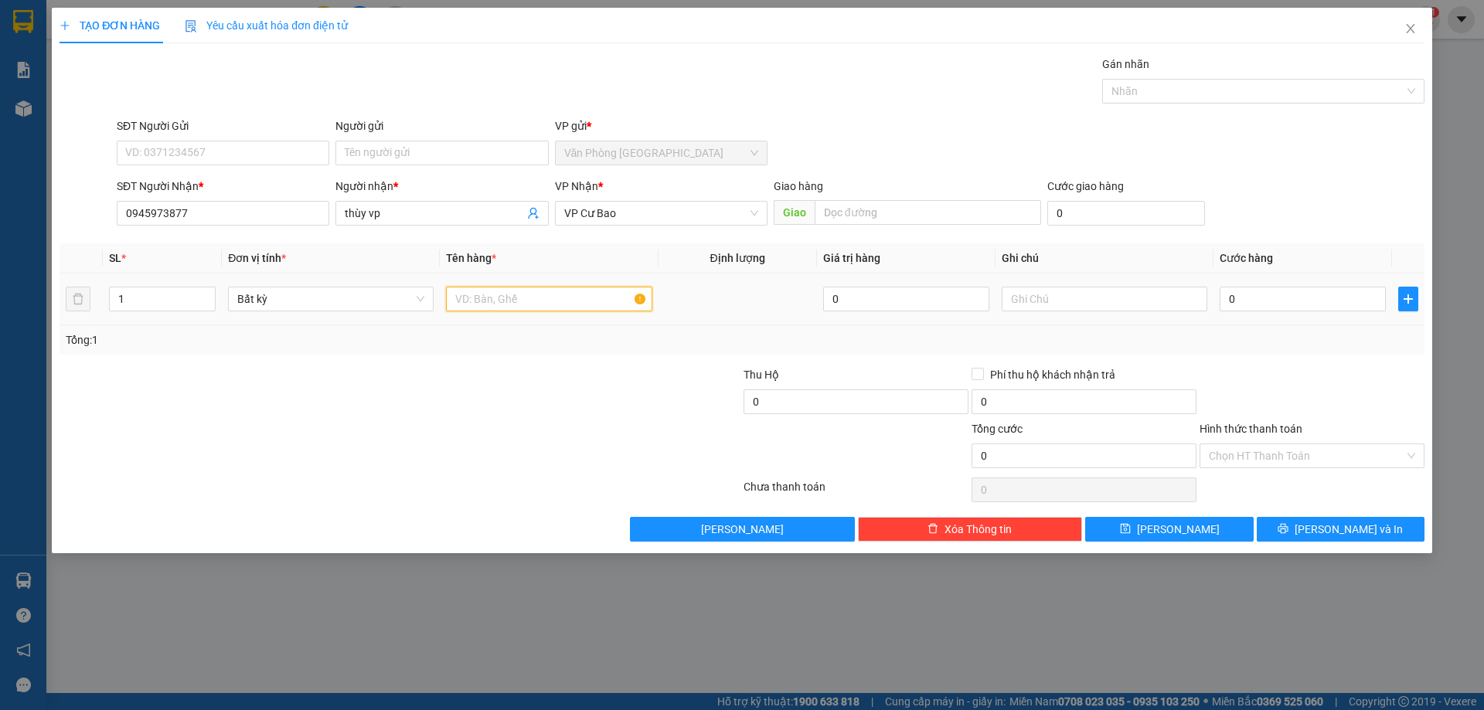
click at [552, 291] on input "text" at bounding box center [549, 299] width 206 height 25
type input "1 kiện trắng nilong"
click at [1017, 291] on input "text" at bounding box center [1105, 299] width 206 height 25
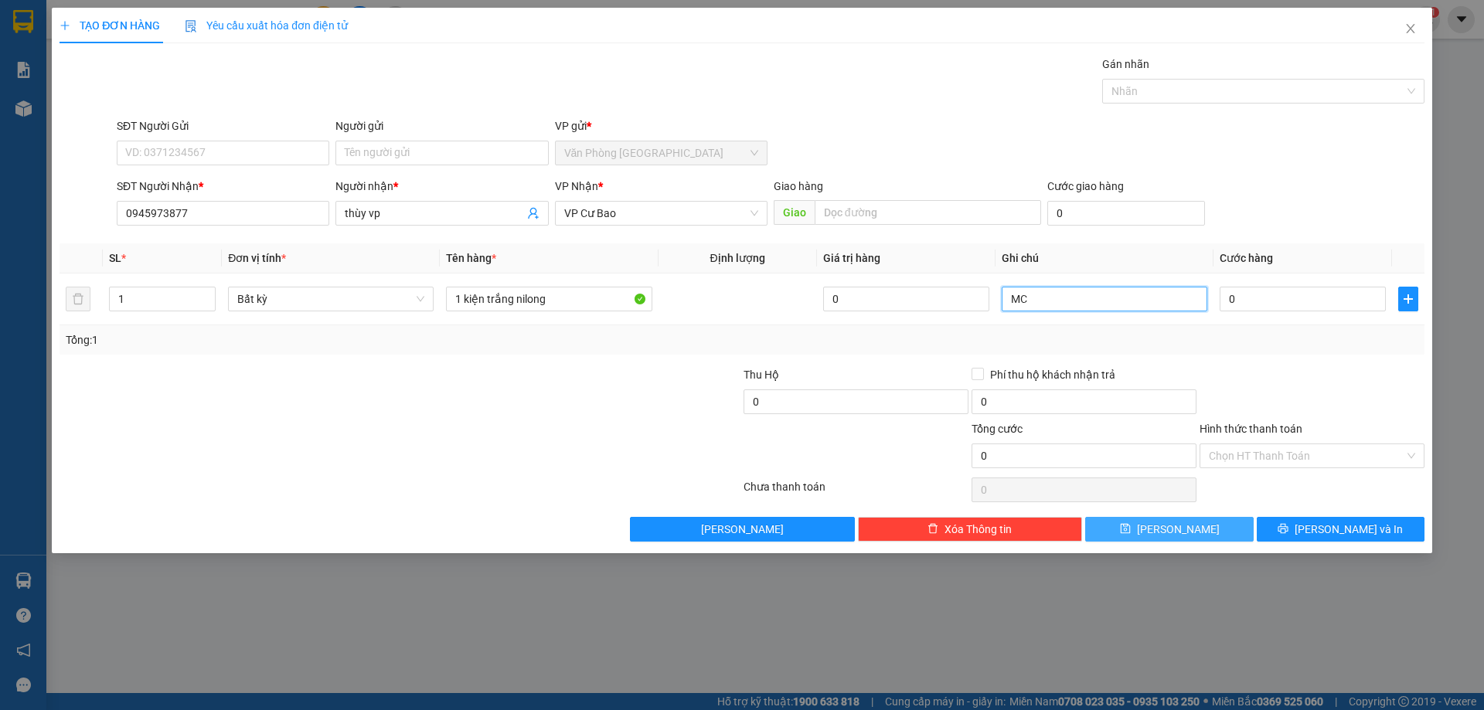
type input "MC"
click at [1131, 536] on span "save" at bounding box center [1125, 529] width 11 height 12
